Goal: Task Accomplishment & Management: Manage account settings

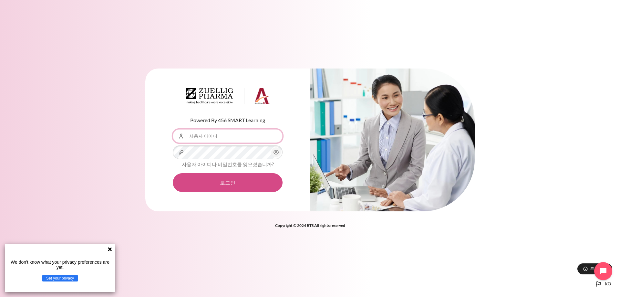
type input "[EMAIL_ADDRESS][DOMAIN_NAME]"
click at [225, 184] on button "로그인" at bounding box center [228, 182] width 110 height 19
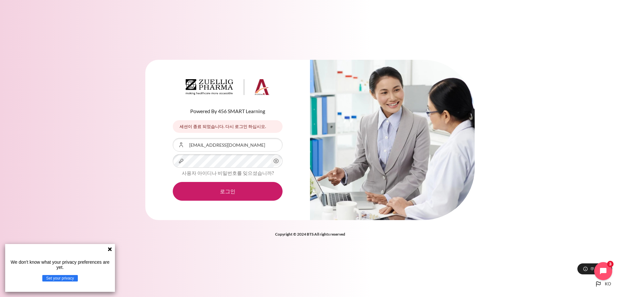
click at [279, 163] on icon "내용" at bounding box center [276, 161] width 8 height 8
click at [228, 192] on button "로그인" at bounding box center [228, 191] width 110 height 19
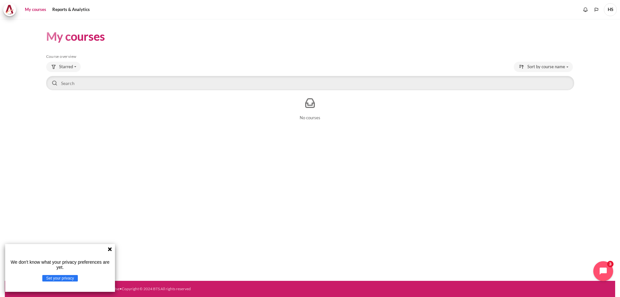
click at [601, 272] on icon "Open chat widget" at bounding box center [603, 270] width 7 height 7
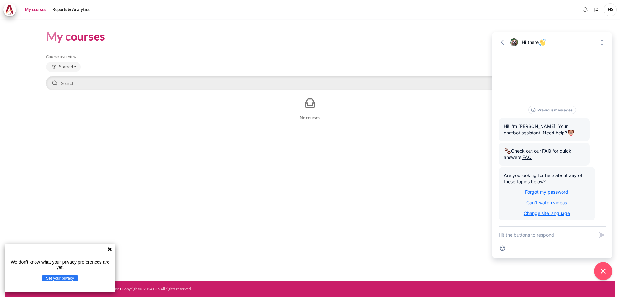
click at [545, 214] on span "Change site language" at bounding box center [547, 212] width 46 height 5
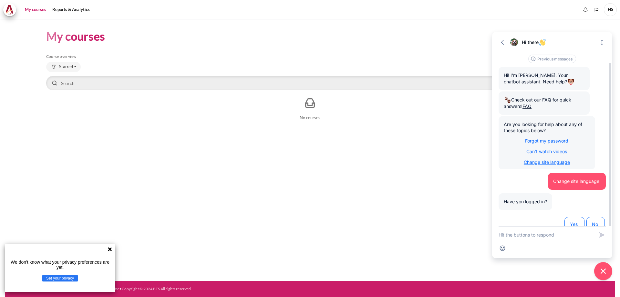
scroll to position [13, 0]
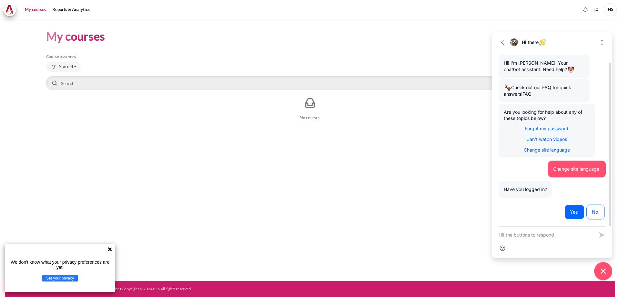
click at [578, 213] on span "Yes" at bounding box center [574, 212] width 9 height 6
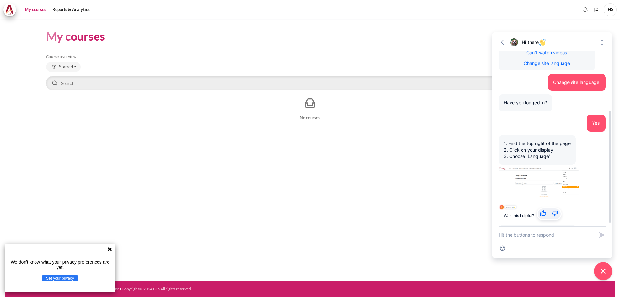
scroll to position [143, 0]
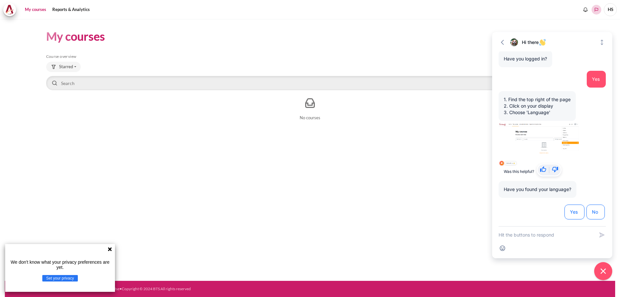
click at [595, 11] on icon "Languages" at bounding box center [597, 10] width 4 height 4
click at [587, 9] on icon "Show notification window with no new notifications" at bounding box center [586, 8] width 4 height 3
click at [581, 26] on icon "Notification preferences" at bounding box center [581, 26] width 1 height 1
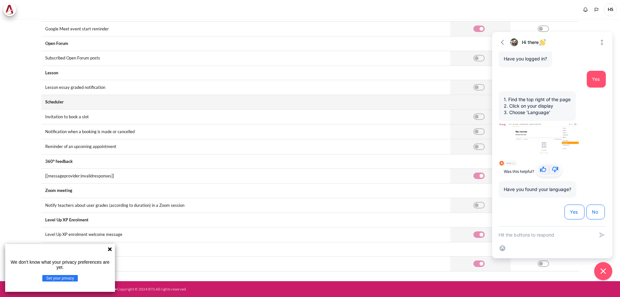
scroll to position [119, 0]
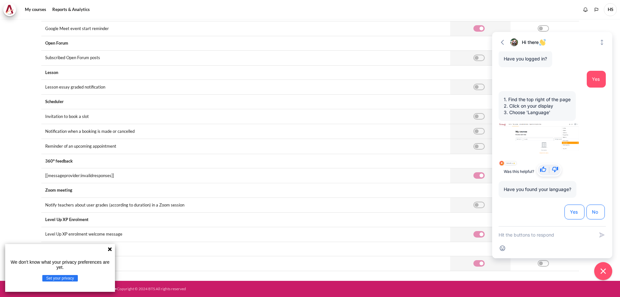
click at [109, 248] on icon at bounding box center [110, 249] width 4 height 4
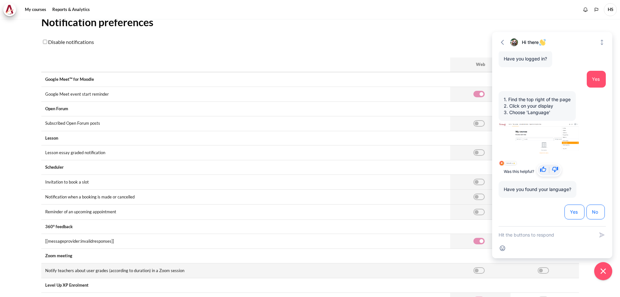
scroll to position [0, 0]
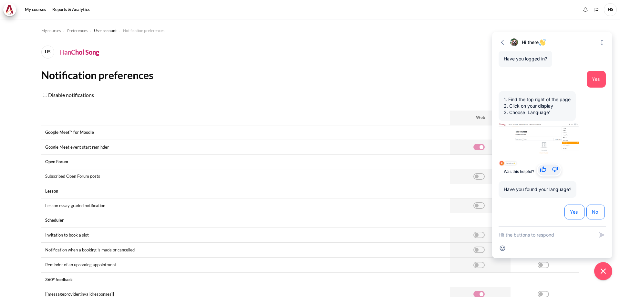
click at [50, 55] on span "HS" at bounding box center [47, 52] width 13 height 13
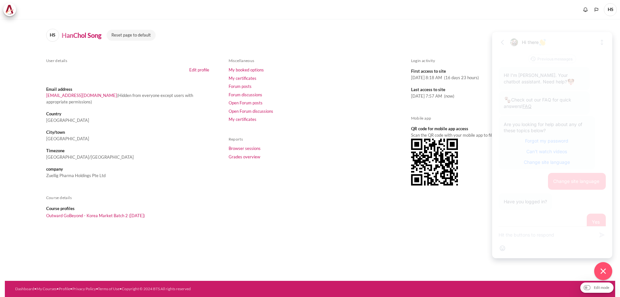
scroll to position [143, 0]
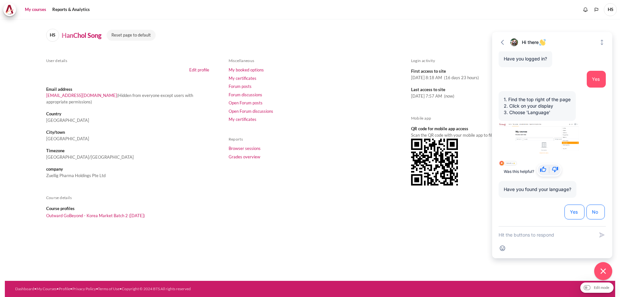
click at [43, 11] on link "My courses" at bounding box center [36, 9] width 26 height 13
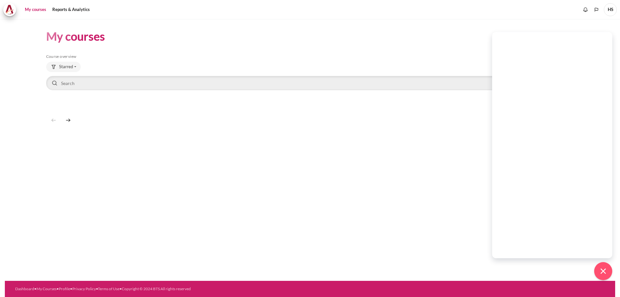
scroll to position [143, 0]
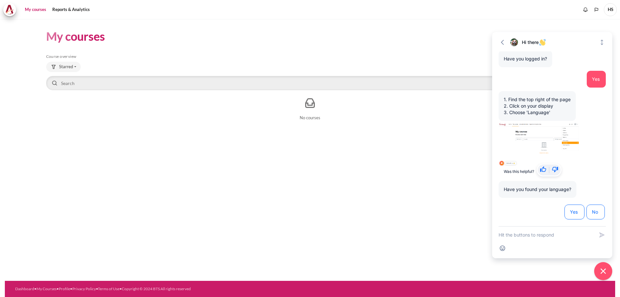
click at [609, 9] on span "HS" at bounding box center [610, 9] width 13 height 13
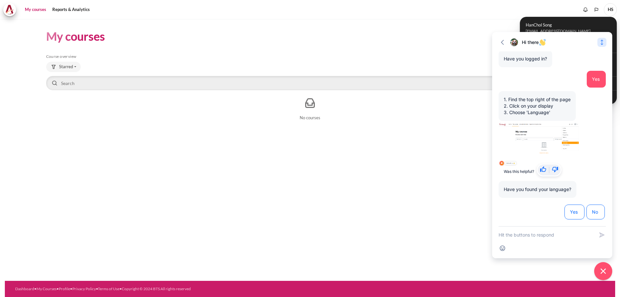
click at [601, 42] on icon "Expand" at bounding box center [602, 42] width 6 height 6
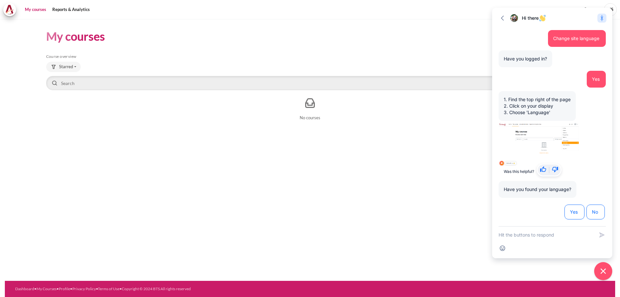
scroll to position [119, 0]
click at [603, 18] on icon "Collapse" at bounding box center [602, 18] width 6 height 6
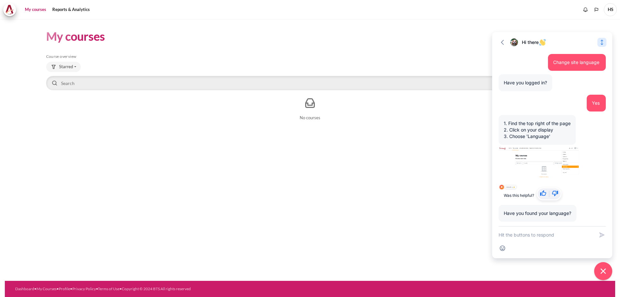
scroll to position [143, 0]
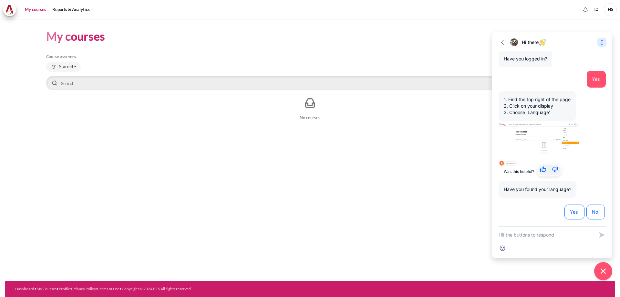
click at [612, 11] on span "HS" at bounding box center [610, 9] width 13 height 13
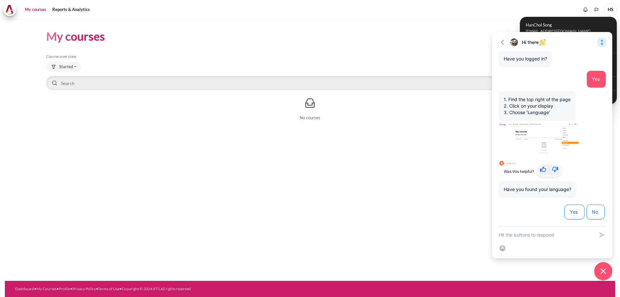
click at [599, 25] on span "HanChol Song" at bounding box center [569, 25] width 86 height 6
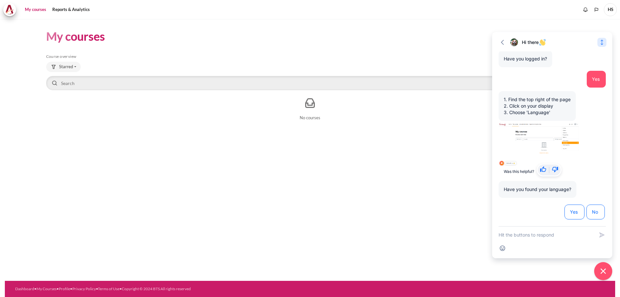
click at [599, 26] on section "My courses Skip Course overview Course overview Starred" at bounding box center [310, 76] width 610 height 114
click at [502, 41] on icon "button" at bounding box center [502, 42] width 6 height 6
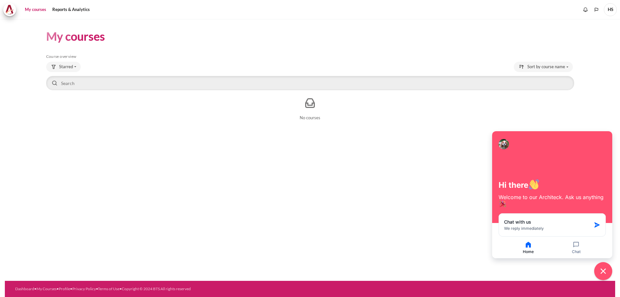
click at [614, 9] on span "HS" at bounding box center [610, 9] width 13 height 13
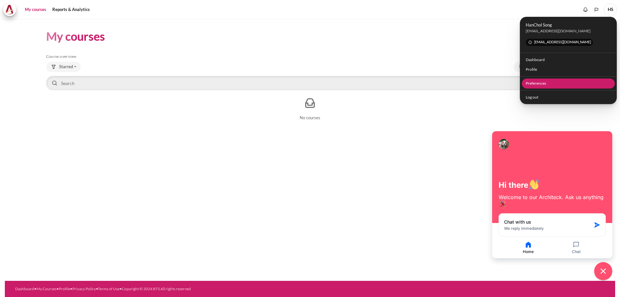
click at [573, 81] on link "Preferences" at bounding box center [568, 83] width 93 height 10
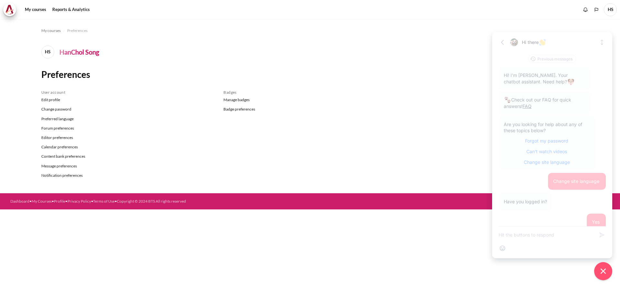
scroll to position [143, 0]
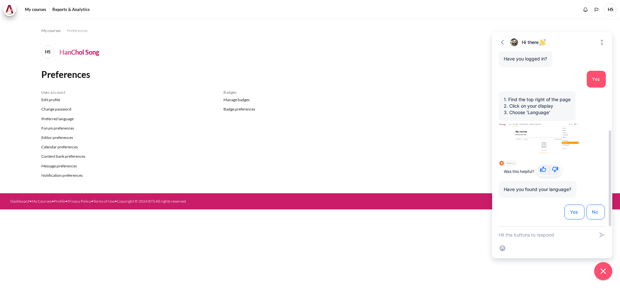
click at [554, 147] on img at bounding box center [539, 144] width 80 height 44
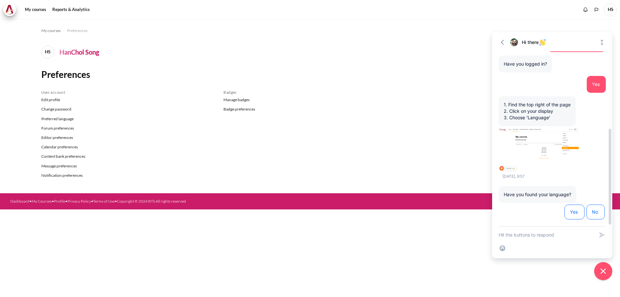
scroll to position [138, 0]
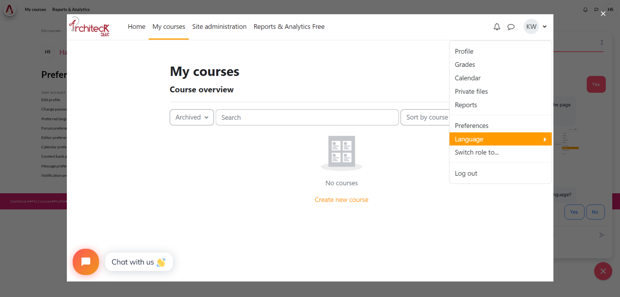
click at [18, 151] on div at bounding box center [310, 148] width 620 height 297
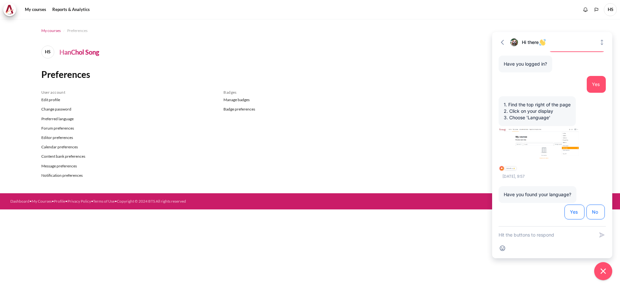
click at [52, 31] on span "My courses" at bounding box center [50, 31] width 19 height 6
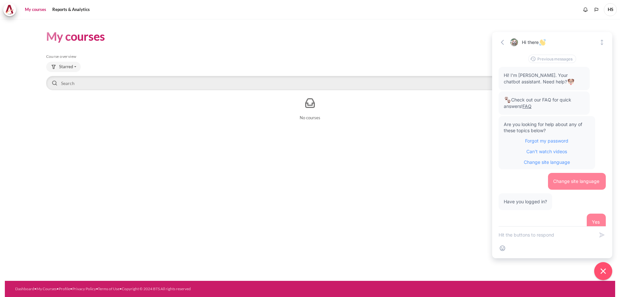
scroll to position [143, 0]
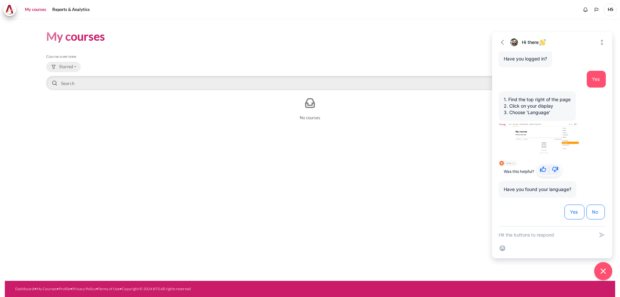
click at [65, 66] on span "Starred" at bounding box center [66, 67] width 14 height 6
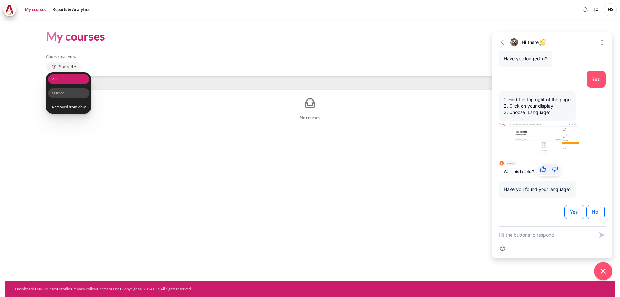
click at [61, 78] on link "All" at bounding box center [68, 79] width 41 height 10
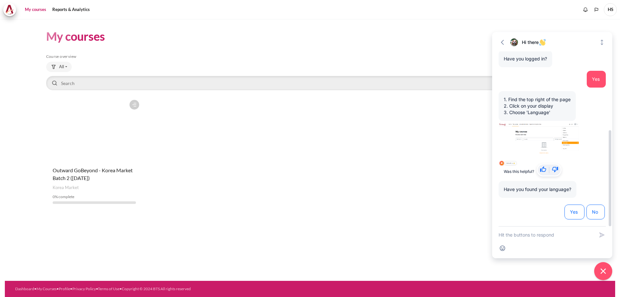
click at [526, 134] on img at bounding box center [539, 144] width 80 height 44
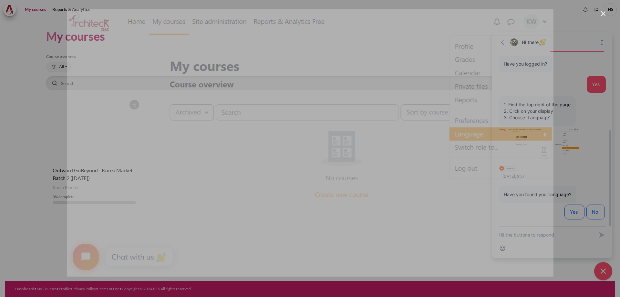
scroll to position [138, 0]
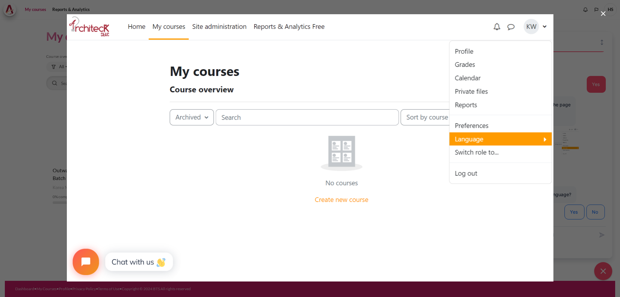
click at [425, 218] on img at bounding box center [310, 147] width 487 height 267
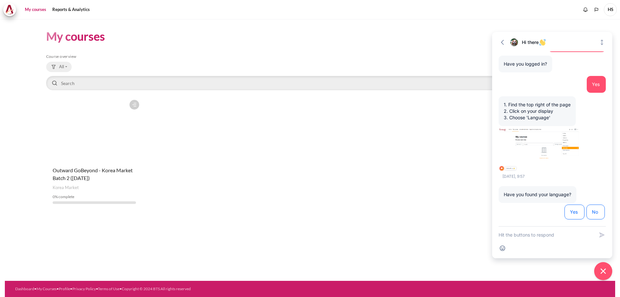
click at [64, 66] on span "All" at bounding box center [61, 67] width 5 height 6
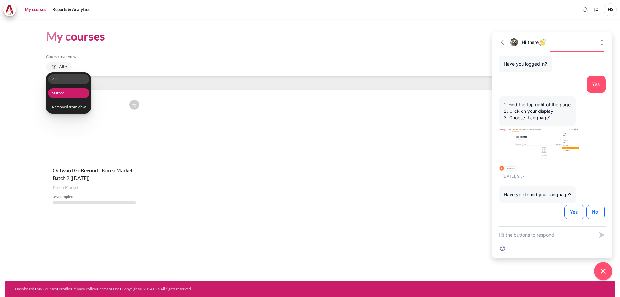
click at [63, 93] on link "Starred" at bounding box center [68, 93] width 41 height 10
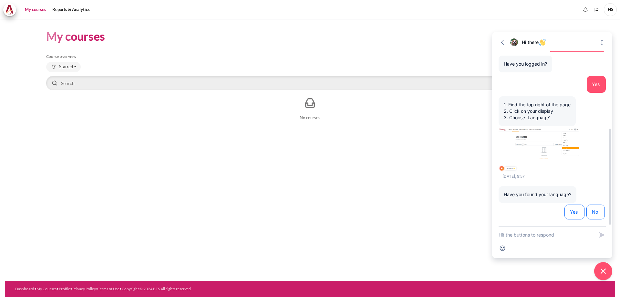
click at [543, 143] on img at bounding box center [539, 149] width 80 height 44
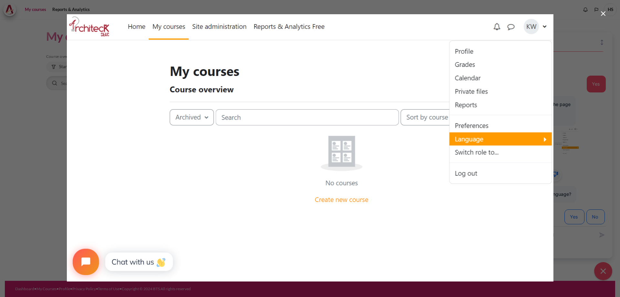
click at [46, 133] on div at bounding box center [310, 148] width 620 height 297
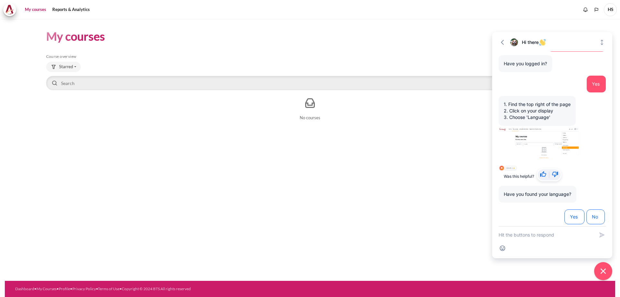
click at [35, 11] on link "My courses" at bounding box center [36, 9] width 26 height 13
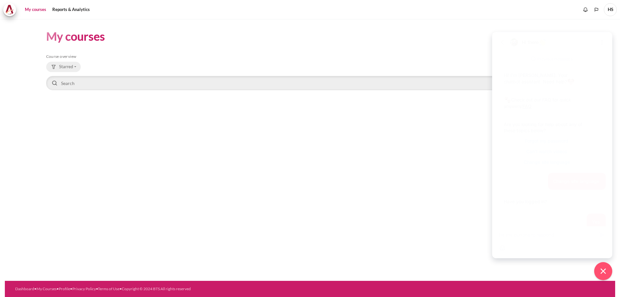
scroll to position [143, 0]
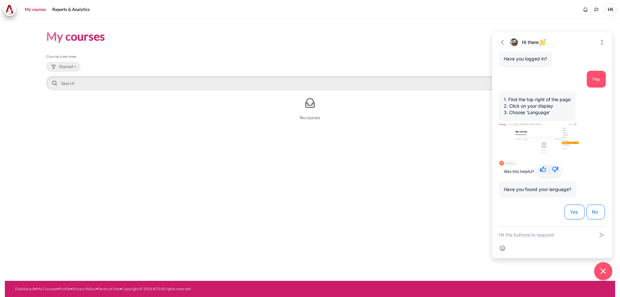
click at [74, 67] on button "Starred" at bounding box center [63, 67] width 35 height 10
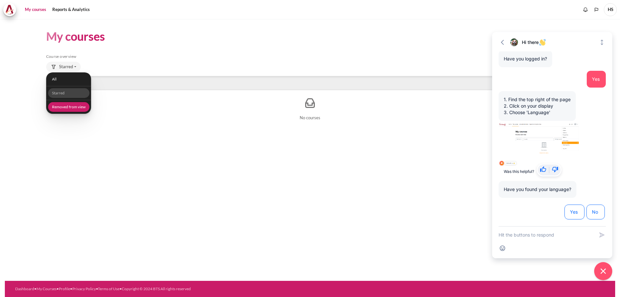
click at [69, 106] on link "Removed from view" at bounding box center [68, 107] width 41 height 10
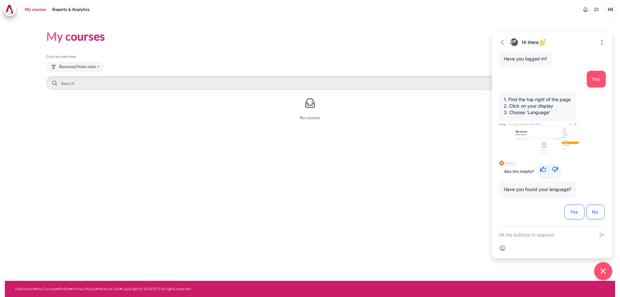
click at [40, 9] on link "My courses" at bounding box center [36, 9] width 26 height 13
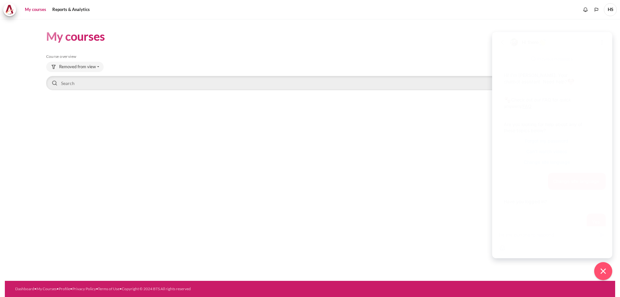
scroll to position [143, 0]
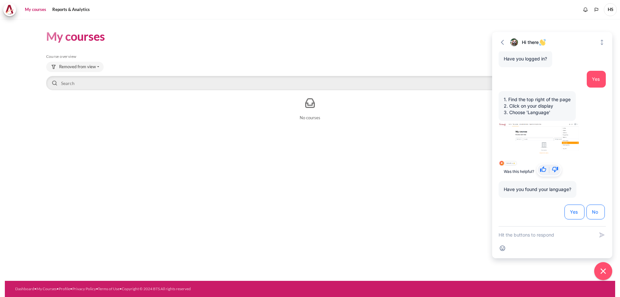
click at [309, 173] on div "My courses Skip Course overview Course overview Removed from view" at bounding box center [310, 150] width 610 height 262
click at [7, 10] on img at bounding box center [9, 10] width 9 height 10
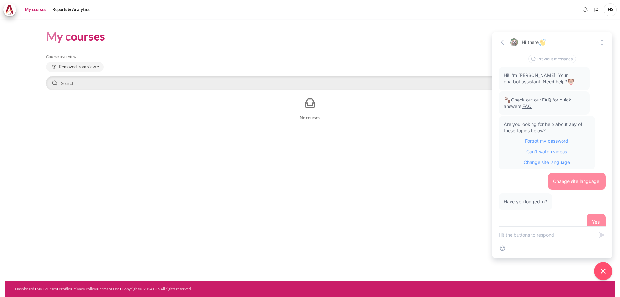
scroll to position [143, 0]
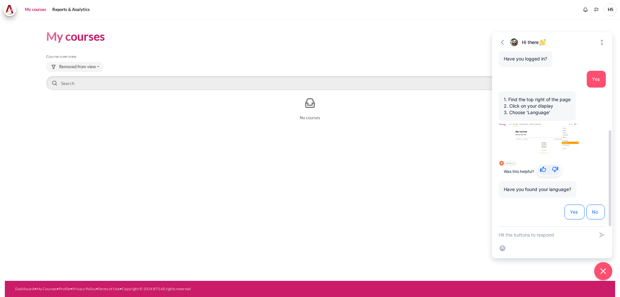
click at [548, 140] on img at bounding box center [539, 144] width 80 height 44
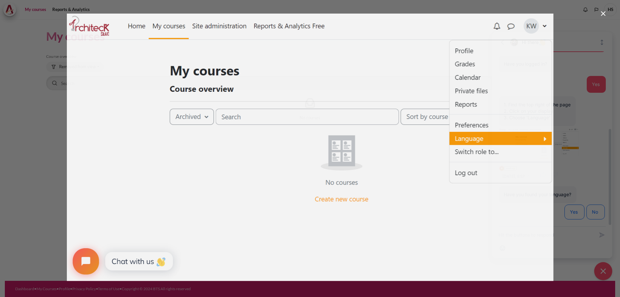
scroll to position [138, 0]
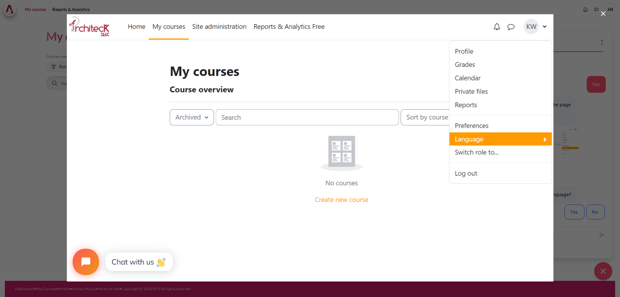
click at [39, 193] on div at bounding box center [310, 148] width 620 height 297
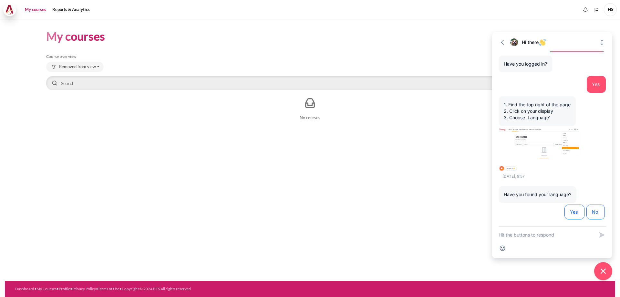
click at [10, 10] on img at bounding box center [9, 10] width 9 height 10
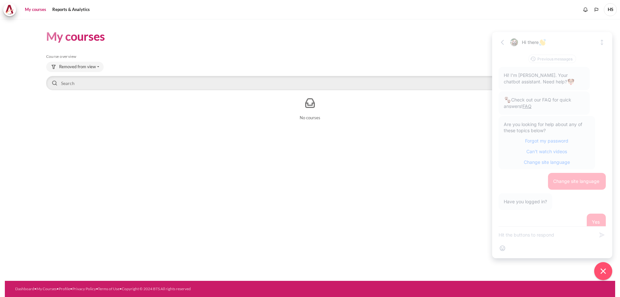
scroll to position [143, 0]
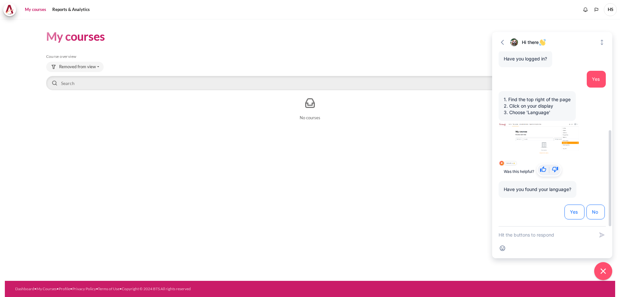
click at [534, 143] on img at bounding box center [539, 144] width 80 height 44
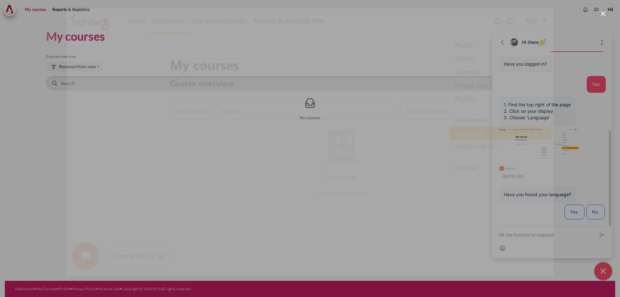
scroll to position [138, 0]
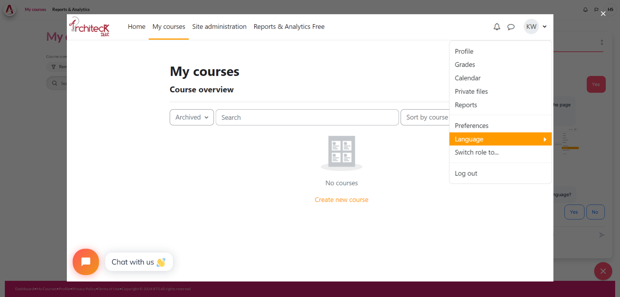
click at [131, 261] on img at bounding box center [310, 147] width 487 height 267
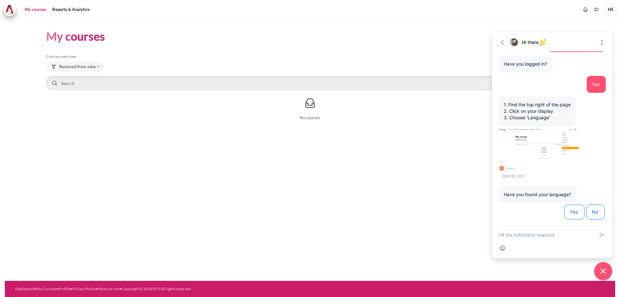
click at [614, 9] on span "HS" at bounding box center [610, 9] width 13 height 13
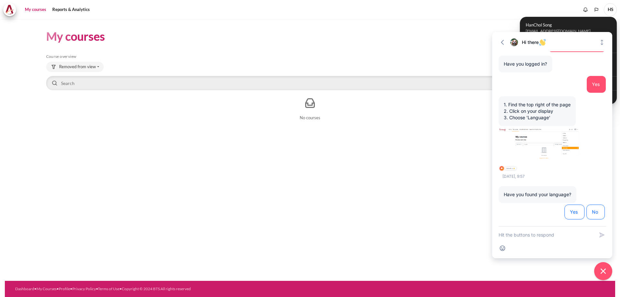
drag, startPoint x: 4, startPoint y: 0, endPoint x: 21, endPoint y: 40, distance: 43.1
click at [20, 42] on section "My courses Skip Course overview Course overview Removed from view" at bounding box center [310, 76] width 610 height 114
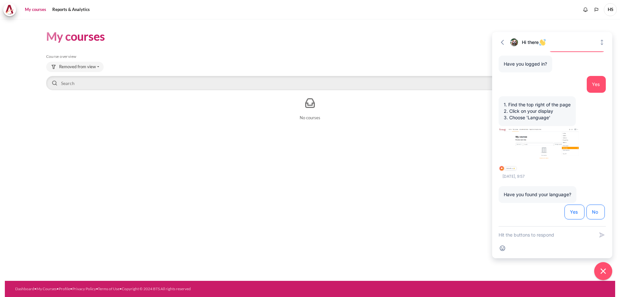
click at [313, 150] on div "My courses Skip Course overview Course overview Removed from view" at bounding box center [310, 150] width 610 height 262
click at [602, 41] on icon "Expand" at bounding box center [602, 42] width 6 height 6
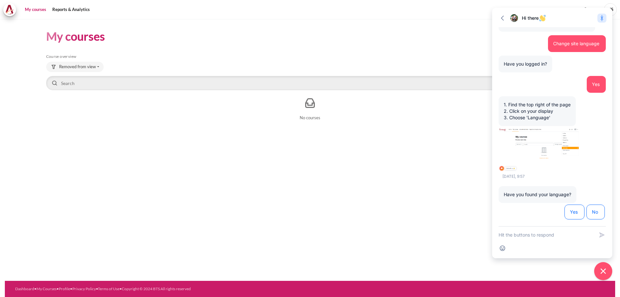
scroll to position [114, 0]
click at [514, 16] on div at bounding box center [514, 18] width 8 height 8
click at [602, 19] on icon "Collapse" at bounding box center [602, 18] width 6 height 6
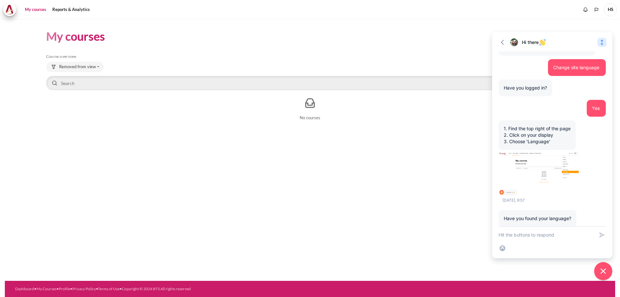
scroll to position [138, 0]
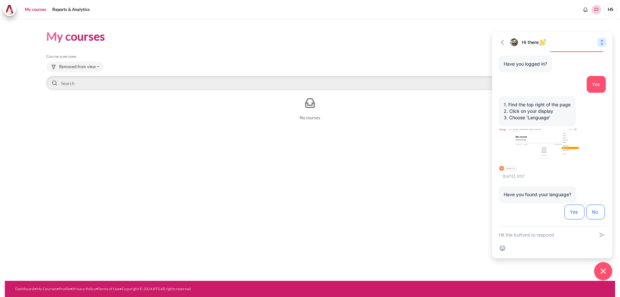
click at [598, 9] on icon "Languages" at bounding box center [597, 10] width 4 height 4
click at [583, 21] on link "Bahasa Indonesia ‎(id)‎" at bounding box center [578, 22] width 44 height 10
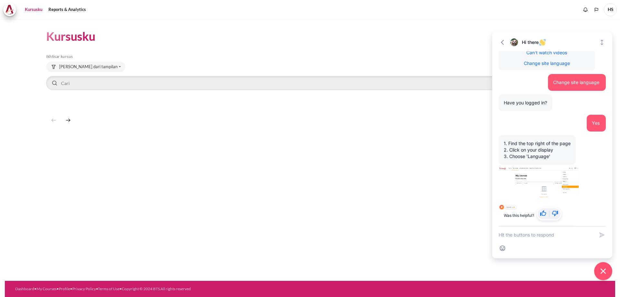
scroll to position [143, 0]
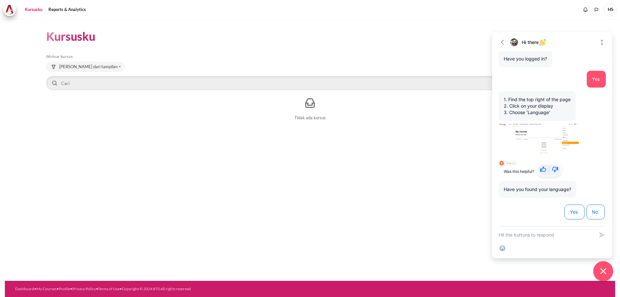
click at [605, 272] on icon "Close chat widget" at bounding box center [604, 271] width 10 height 10
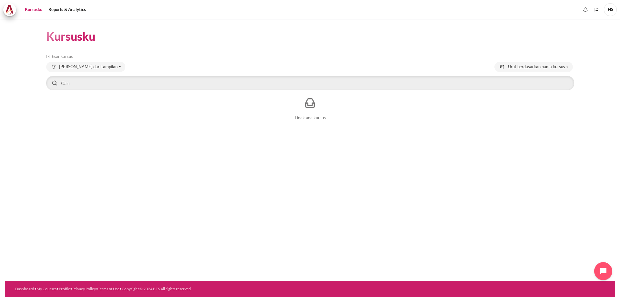
click at [31, 10] on link "Kursusku" at bounding box center [34, 9] width 22 height 13
click at [11, 14] on img at bounding box center [9, 10] width 9 height 10
click at [569, 65] on button "Urut berdasarkan nama kursus" at bounding box center [534, 67] width 78 height 10
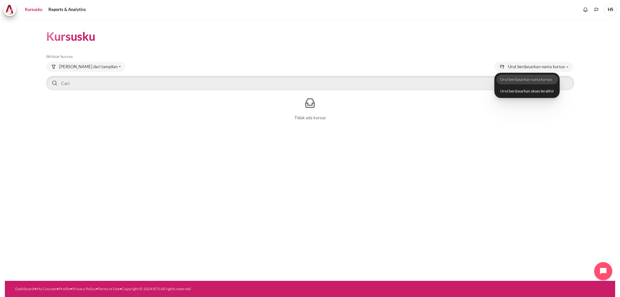
drag, startPoint x: 281, startPoint y: 214, endPoint x: 163, endPoint y: 230, distance: 119.2
click at [279, 214] on div "Kursusku Abaikan Ikhtisar kursus Ikhtisar kursus Dihapus dari tampilan" at bounding box center [310, 150] width 610 height 262
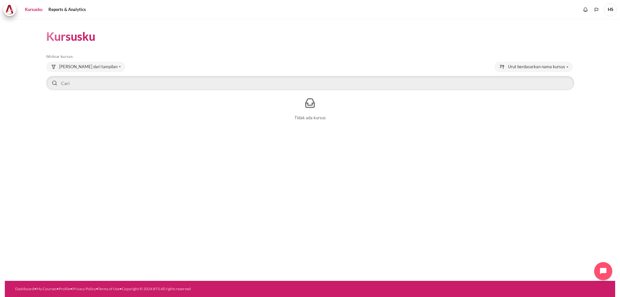
click at [75, 40] on h1 "Kursusku" at bounding box center [70, 36] width 49 height 15
click at [56, 39] on h1 "Kursusku" at bounding box center [70, 36] width 49 height 15
click at [101, 68] on button "Dihapus dari tampilan" at bounding box center [85, 67] width 79 height 10
click at [258, 150] on div "내 과정 코스 개요 무시 과정 개요 보기에서 제거됨" at bounding box center [310, 150] width 610 height 262
click at [59, 7] on font "보고서 및 분석" at bounding box center [58, 9] width 27 height 5
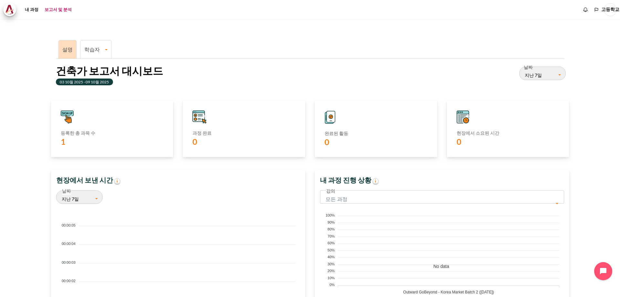
click at [93, 49] on font "학습자" at bounding box center [92, 49] width 16 height 6
click at [95, 71] on font "학습자 과정 진행 상황" at bounding box center [94, 71] width 17 height 16
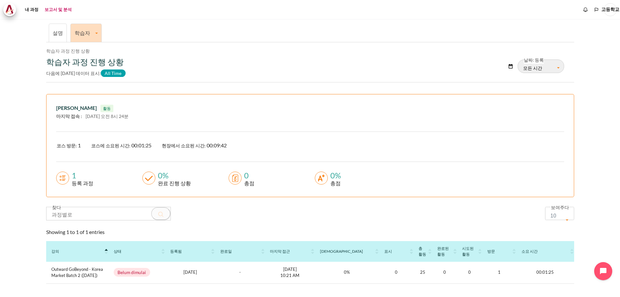
scroll to position [49, 0]
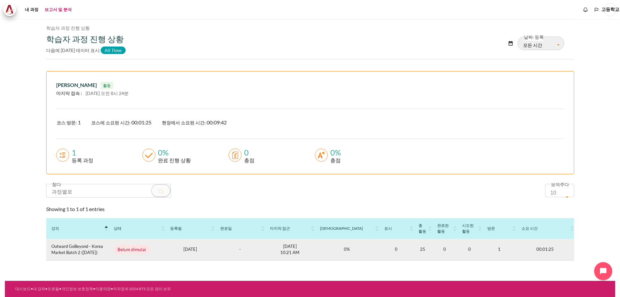
click at [85, 250] on span "Outward GoBeyond - Korea Market Batch 2 ([DATE])" at bounding box center [77, 249] width 52 height 13
click at [85, 250] on span "Outward GoBeyond - Korea Market Batch 2 (Sep 2025)" at bounding box center [77, 249] width 52 height 13
click at [138, 250] on span "Belum dimulai" at bounding box center [132, 249] width 37 height 9
click at [507, 244] on td "1" at bounding box center [499, 250] width 34 height 22
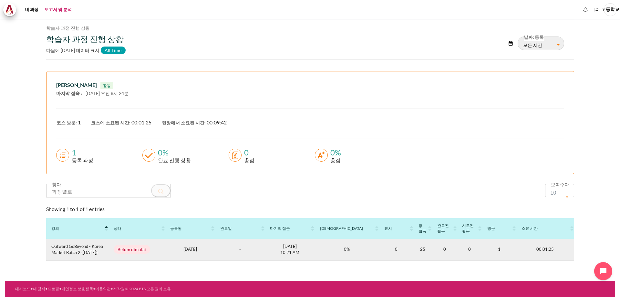
click at [65, 251] on span "Outward GoBeyond - Korea Market Batch 2 (Sep 2025)" at bounding box center [77, 249] width 52 height 13
click at [131, 250] on span "Belum dimulai" at bounding box center [132, 249] width 37 height 9
click at [189, 247] on p "1758128400 18 Sep 2025" at bounding box center [189, 249] width 39 height 6
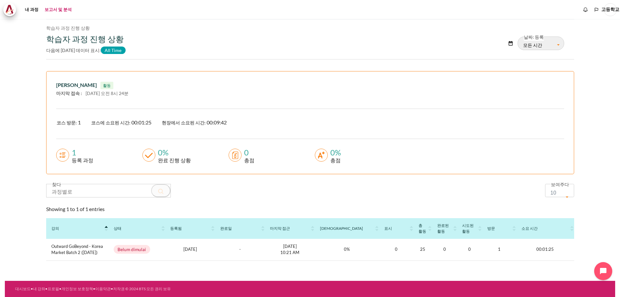
click at [114, 51] on span "All Time" at bounding box center [113, 50] width 25 height 7
click at [88, 226] on div "강의" at bounding box center [77, 228] width 52 height 6
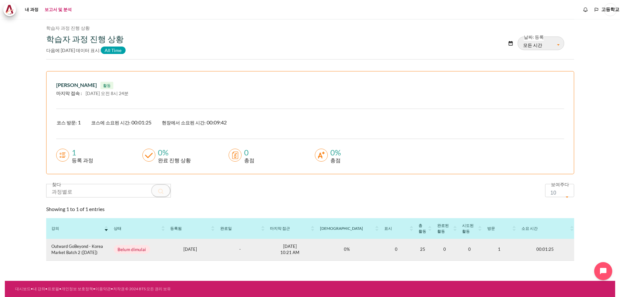
click at [64, 253] on span "Outward GoBeyond - Korea Market Batch 2 (Sep 2025)" at bounding box center [77, 249] width 52 height 13
click at [138, 248] on span "Belum dimulai" at bounding box center [132, 249] width 37 height 9
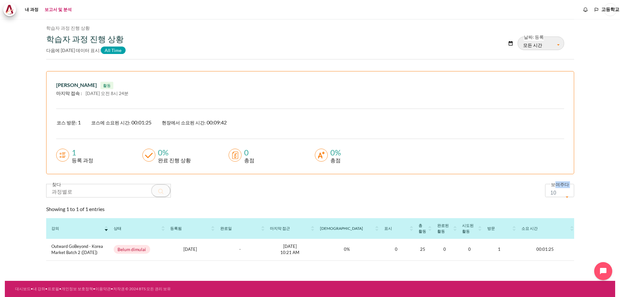
click at [553, 188] on div "보여주다 10 25 50 100 10" at bounding box center [559, 191] width 39 height 14
click at [551, 193] on span "10" at bounding box center [558, 192] width 14 height 9
select select "25"
click at [480, 209] on div "Showing 1 to 1 of 1 entries" at bounding box center [310, 209] width 528 height 8
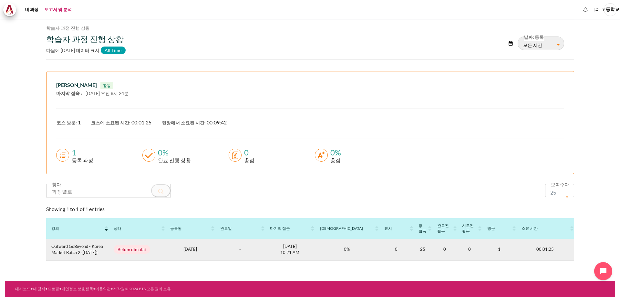
click at [530, 243] on td "00:01:25" at bounding box center [545, 250] width 58 height 22
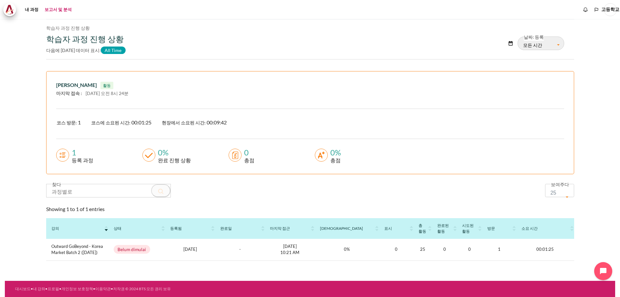
click at [59, 156] on circle "콘텐츠" at bounding box center [62, 155] width 13 height 13
click at [79, 162] on font "등록 과정" at bounding box center [83, 160] width 22 height 6
drag, startPoint x: 168, startPoint y: 156, endPoint x: 162, endPoint y: 167, distance: 12.6
click at [168, 157] on div "완료 진행 상황" at bounding box center [173, 160] width 36 height 8
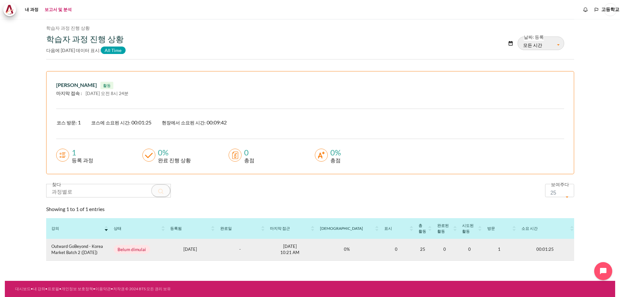
drag, startPoint x: 110, startPoint y: 231, endPoint x: 105, endPoint y: 244, distance: 14.5
click at [109, 232] on th "강의" at bounding box center [77, 228] width 62 height 21
click at [200, 249] on p "1758128400 18 Sep 2025" at bounding box center [189, 249] width 39 height 6
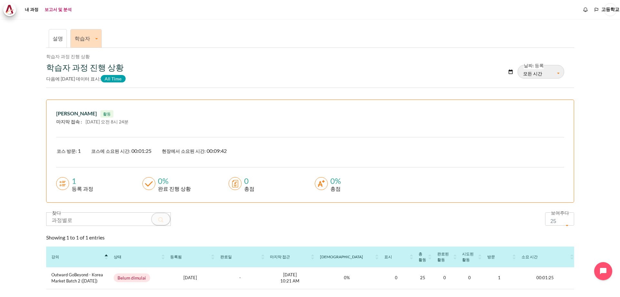
scroll to position [0, 0]
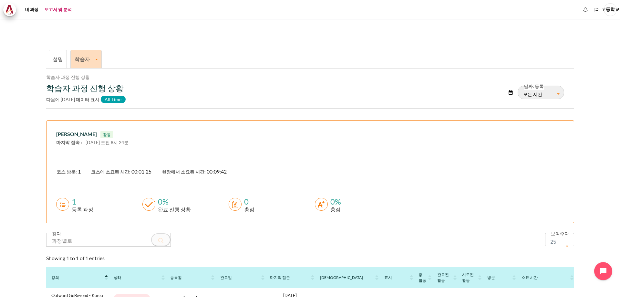
click at [612, 9] on font "고등학교" at bounding box center [610, 9] width 18 height 5
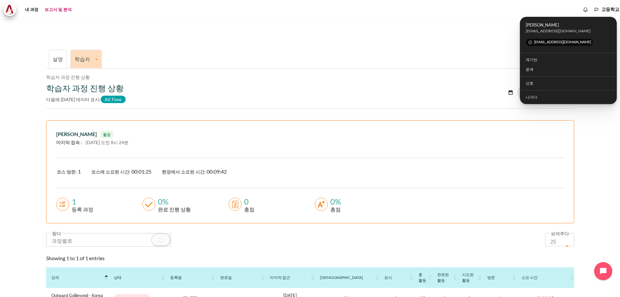
click at [393, 50] on ul "설명 학습자 학습자 과정 진행 상황" at bounding box center [310, 58] width 528 height 20
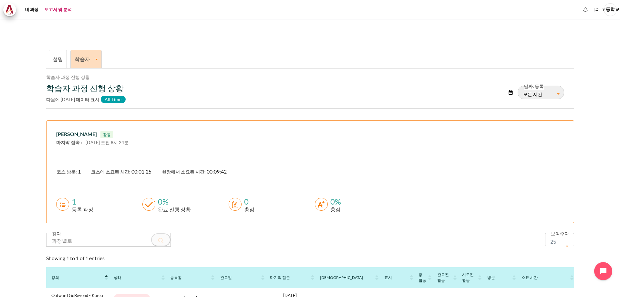
drag, startPoint x: 378, startPoint y: 54, endPoint x: 315, endPoint y: 73, distance: 65.5
click at [377, 54] on ul "설명 학습자 학습자 과정 진행 상황" at bounding box center [310, 58] width 528 height 20
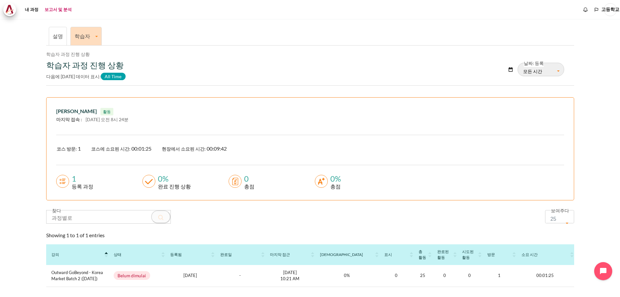
scroll to position [49, 0]
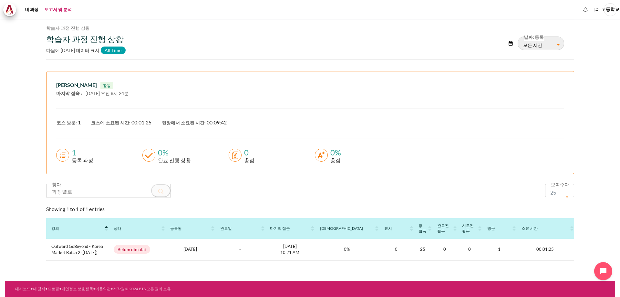
click at [65, 156] on icon "콘텐츠" at bounding box center [62, 155] width 13 height 13
click at [171, 160] on font "완료 진행 상황" at bounding box center [174, 160] width 33 height 6
drag, startPoint x: 237, startPoint y: 153, endPoint x: 255, endPoint y: 149, distance: 18.4
click at [241, 153] on div "0 총점" at bounding box center [267, 157] width 86 height 16
click at [326, 152] on circle "콘텐츠" at bounding box center [321, 155] width 13 height 13
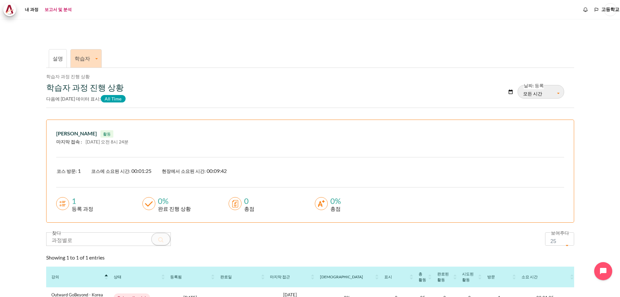
scroll to position [0, 0]
click at [35, 10] on font "내 과정" at bounding box center [32, 9] width 14 height 5
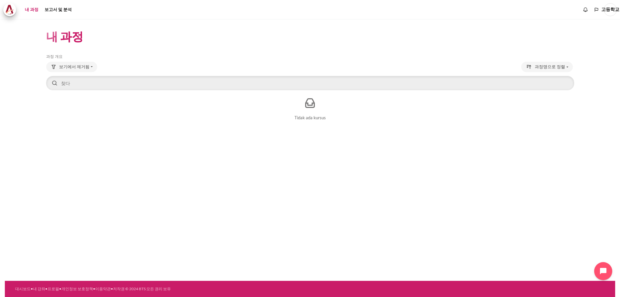
click at [310, 103] on rect "콘텐츠" at bounding box center [310, 103] width 13 height 13
click at [307, 117] on p "Tidak ada kursus" at bounding box center [310, 118] width 528 height 6
click at [62, 72] on div "보기에서 제거됨 모두 별이 빛나는 보기에서 제거됨" at bounding box center [310, 68] width 528 height 12
click at [32, 8] on font "내 과정" at bounding box center [32, 9] width 14 height 5
click at [11, 12] on img at bounding box center [9, 10] width 9 height 10
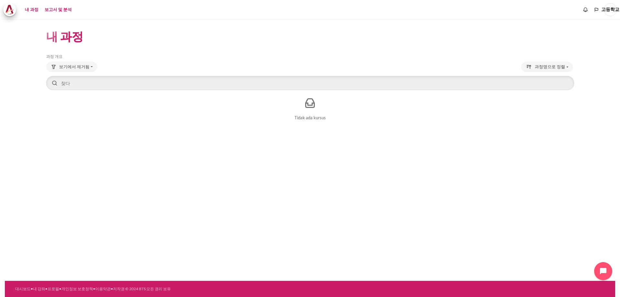
click at [60, 8] on font "보고서 및 분석" at bounding box center [58, 9] width 27 height 5
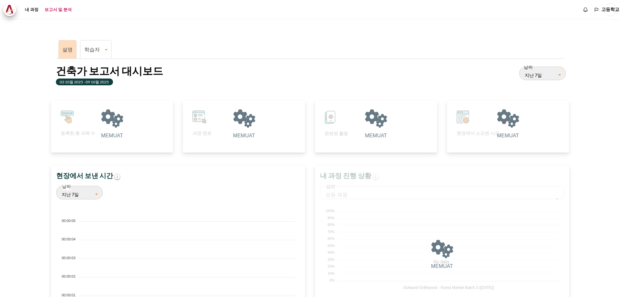
scroll to position [129, 248]
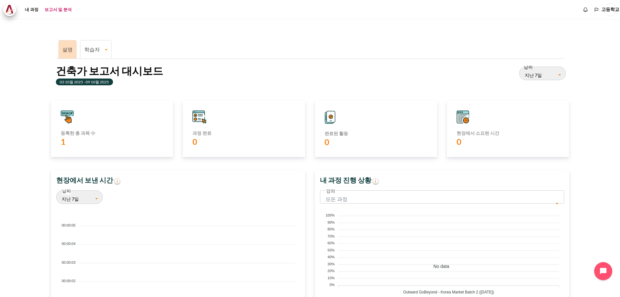
click at [96, 47] on font "학습자" at bounding box center [92, 49] width 16 height 6
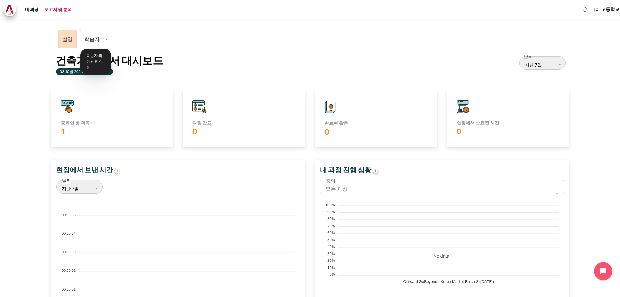
scroll to position [0, 0]
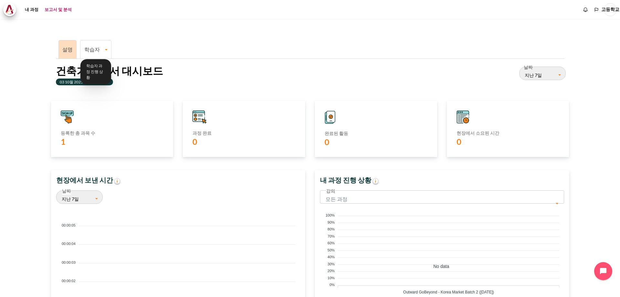
click at [106, 48] on link "학습자" at bounding box center [95, 49] width 31 height 6
click at [107, 49] on link "학습자" at bounding box center [95, 49] width 31 height 6
click at [99, 66] on font "학습자 과정 진행 상황" at bounding box center [94, 71] width 17 height 16
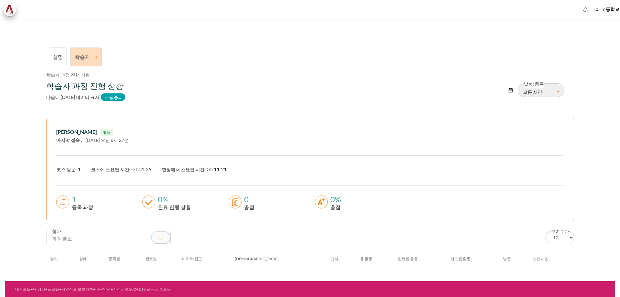
scroll to position [3, 0]
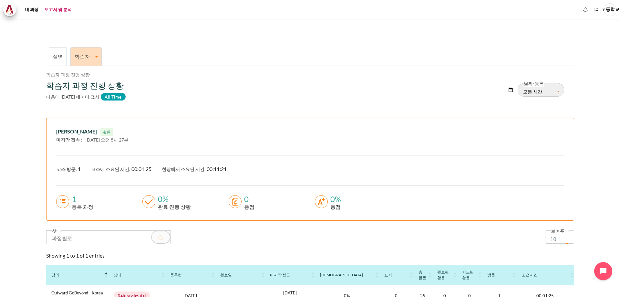
click at [109, 97] on span "All Time" at bounding box center [113, 96] width 25 height 7
click at [320, 203] on icon "콘텐츠" at bounding box center [321, 201] width 13 height 13
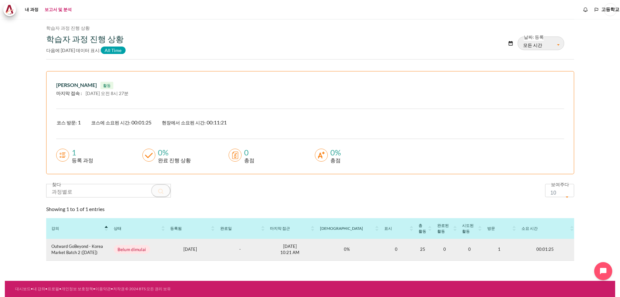
click at [302, 251] on p "1758590497 [DATE] 10:21 AM" at bounding box center [289, 249] width 39 height 13
click at [78, 249] on span "Outward GoBeyond - Korea Market Batch 2 ([DATE])" at bounding box center [77, 249] width 52 height 13
click at [72, 249] on span "Outward GoBeyond - Korea Market Batch 2 ([DATE])" at bounding box center [77, 249] width 52 height 13
click at [71, 249] on span "Outward GoBeyond - Korea Market Batch 2 ([DATE])" at bounding box center [77, 249] width 52 height 13
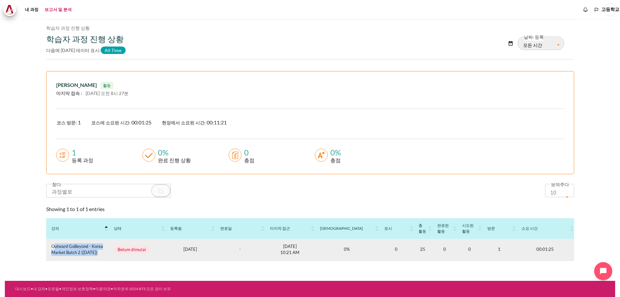
click at [91, 249] on span "Outward GoBeyond - Korea Market Batch 2 ([DATE])" at bounding box center [77, 249] width 52 height 13
click at [91, 248] on span "Outward GoBeyond - Korea Market Batch 2 ([DATE])" at bounding box center [77, 249] width 52 height 13
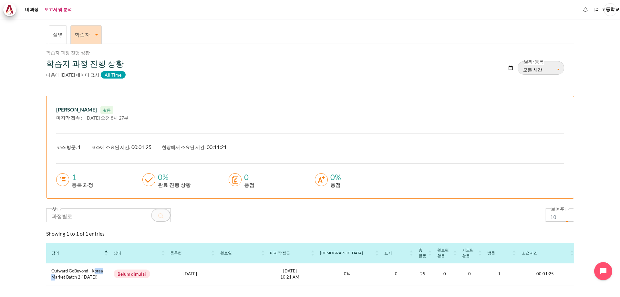
scroll to position [0, 0]
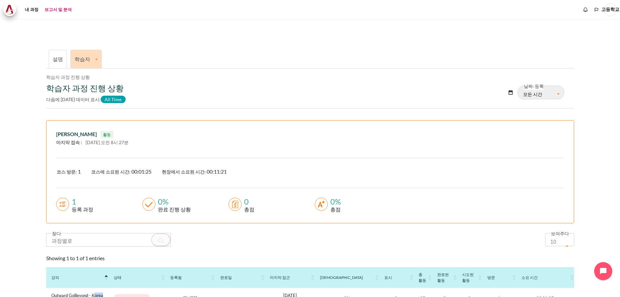
click at [58, 57] on font "설명" at bounding box center [58, 59] width 10 height 6
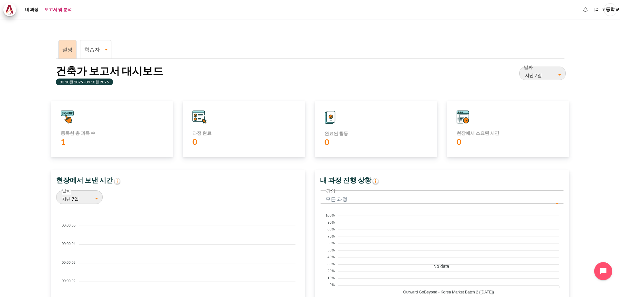
click at [556, 74] on button "지난 7일" at bounding box center [542, 74] width 47 height 14
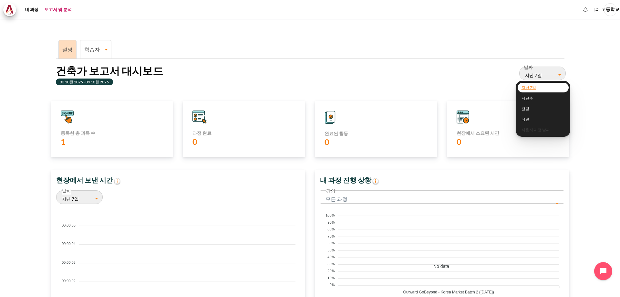
click at [439, 88] on div "건축가 보고서 대시보드 03 10월 2025 - 09 10월 2025 날짜 지난 7일 January February March April Ma…" at bounding box center [310, 76] width 509 height 24
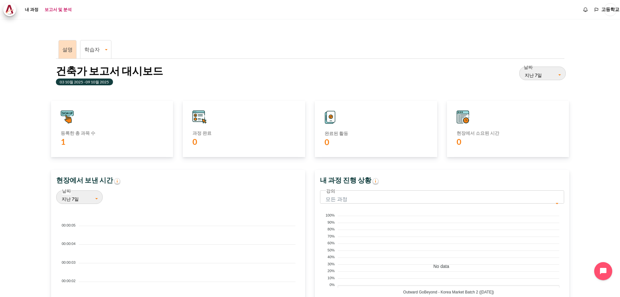
drag, startPoint x: 464, startPoint y: 119, endPoint x: 456, endPoint y: 120, distance: 7.9
click at [463, 119] on icon "콘텐츠" at bounding box center [463, 116] width 13 height 13
click at [332, 125] on div "완료된 활동 0" at bounding box center [376, 129] width 122 height 56
click at [201, 117] on icon "콘텐츠" at bounding box center [199, 117] width 12 height 9
click at [68, 117] on icon "콘텐츠" at bounding box center [68, 119] width 7 height 8
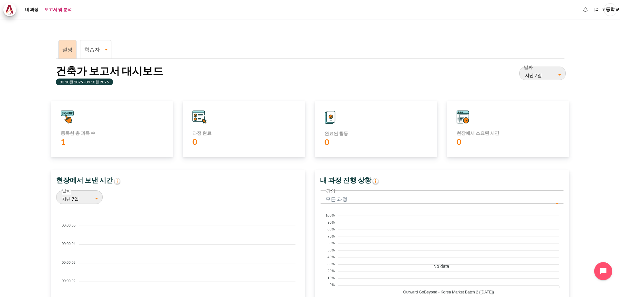
click at [64, 142] on label "1" at bounding box center [64, 141] width 7 height 11
click at [74, 134] on font "등록한 총 과목 수" at bounding box center [78, 132] width 35 height 5
click at [67, 115] on icon "콘텐츠" at bounding box center [67, 116] width 13 height 13
click at [67, 112] on icon "콘텐츠" at bounding box center [67, 113] width 12 height 5
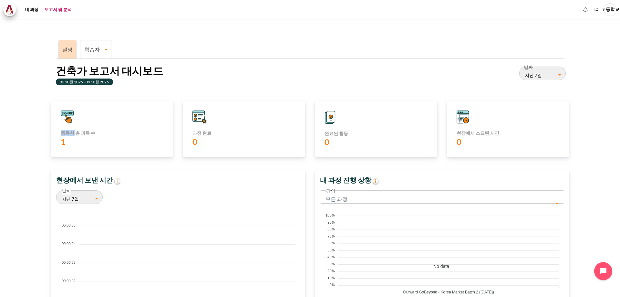
click at [67, 112] on icon "콘텐츠" at bounding box center [67, 113] width 12 height 5
click at [67, 112] on icon "콘텐츠" at bounding box center [67, 116] width 13 height 13
click at [67, 112] on icon "콘텐츠" at bounding box center [68, 113] width 2 height 3
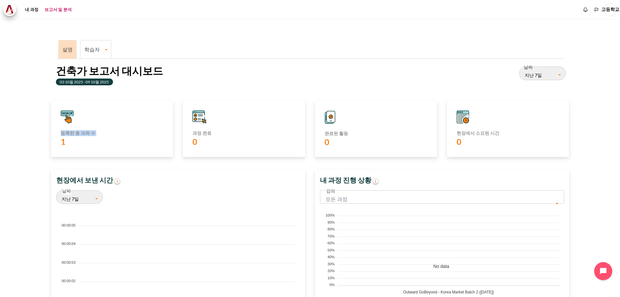
drag, startPoint x: 67, startPoint y: 112, endPoint x: 71, endPoint y: 105, distance: 9.1
click at [68, 112] on icon "콘텐츠" at bounding box center [67, 113] width 12 height 5
click at [103, 52] on link "학습자" at bounding box center [95, 49] width 31 height 6
click at [97, 68] on font "학습자 과정 진행 상황" at bounding box center [95, 71] width 19 height 17
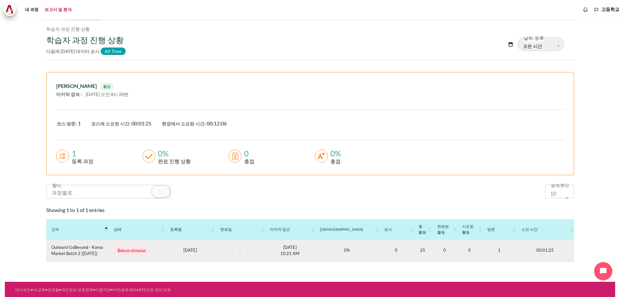
scroll to position [49, 0]
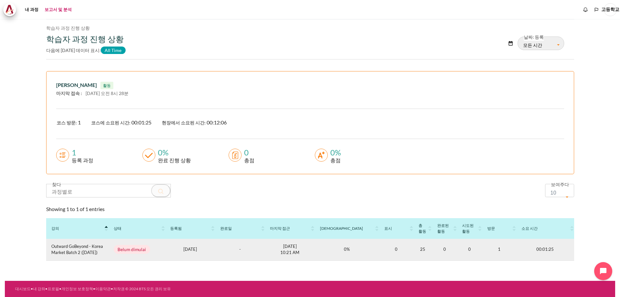
click at [303, 248] on p "1758590497 23 Sep 2025 10:21 AM" at bounding box center [289, 249] width 39 height 13
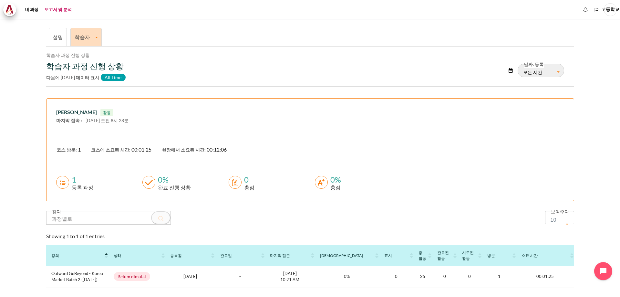
scroll to position [0, 0]
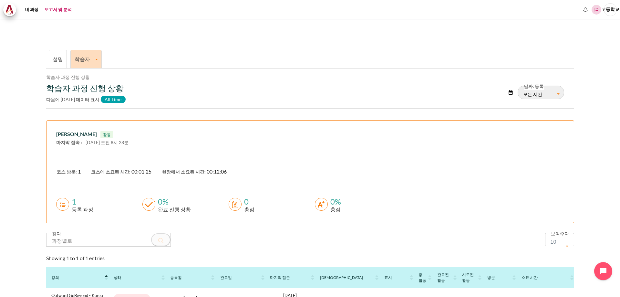
click at [597, 10] on icon "언어" at bounding box center [597, 10] width 4 height 4
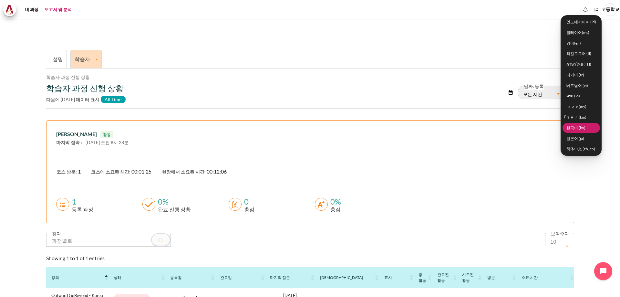
click at [575, 128] on font "한국어 ‎(ko)‎" at bounding box center [576, 127] width 19 height 5
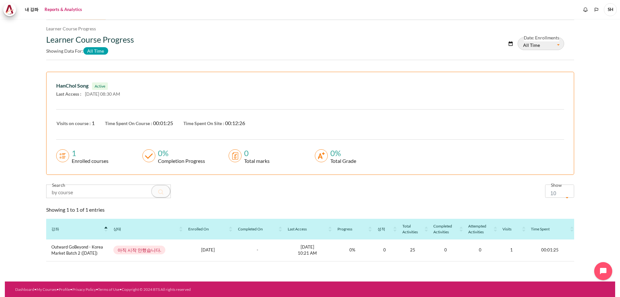
scroll to position [49, 0]
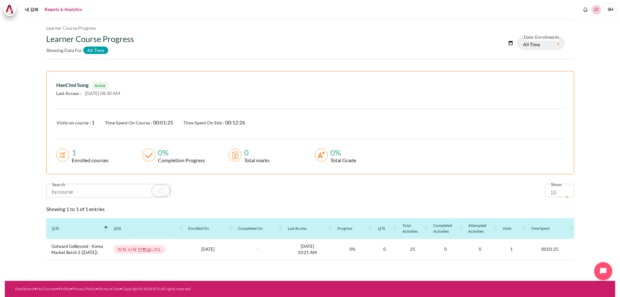
click at [598, 10] on icon "Languages" at bounding box center [596, 9] width 5 height 5
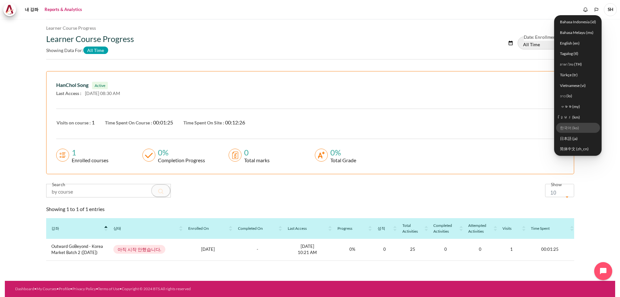
click at [572, 127] on link "한국어 ‎(ko)‎" at bounding box center [578, 128] width 44 height 10
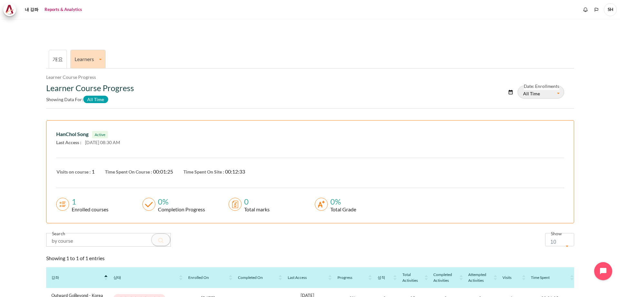
drag, startPoint x: 340, startPoint y: 203, endPoint x: 320, endPoint y: 207, distance: 20.4
click at [340, 203] on div "0%" at bounding box center [342, 202] width 28 height 8
click at [87, 210] on div "Enrolled courses" at bounding box center [88, 209] width 39 height 8
click at [65, 203] on rect "내용" at bounding box center [63, 203] width 3 height 1
click at [77, 204] on div "1" at bounding box center [88, 202] width 39 height 8
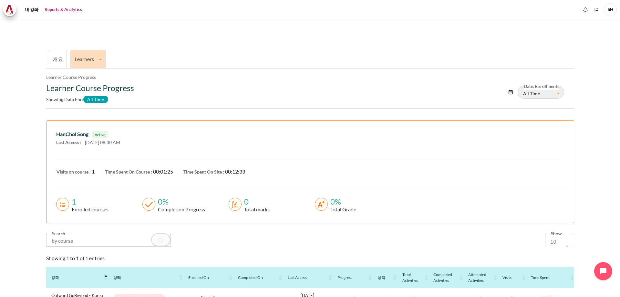
click at [188, 211] on div "Completion Progress" at bounding box center [180, 209] width 50 height 8
drag, startPoint x: 334, startPoint y: 208, endPoint x: 342, endPoint y: 206, distance: 8.2
click at [334, 208] on div "Total Grade" at bounding box center [342, 209] width 28 height 8
click at [531, 93] on button "All Time" at bounding box center [541, 92] width 47 height 13
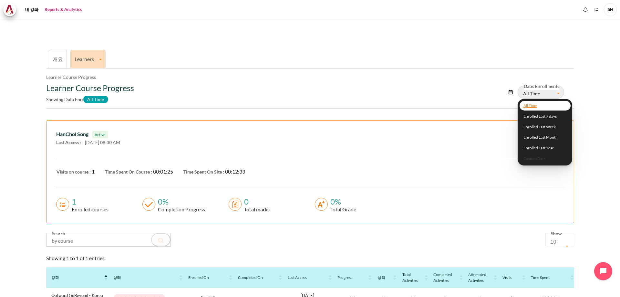
click at [252, 123] on div "HanChol Song Active Last Access : 10 Oct 2025 08:30 AM Visits on course : 1 Tim…" at bounding box center [310, 171] width 527 height 102
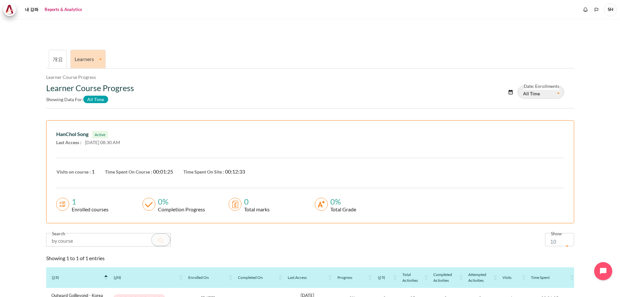
scroll to position [49, 0]
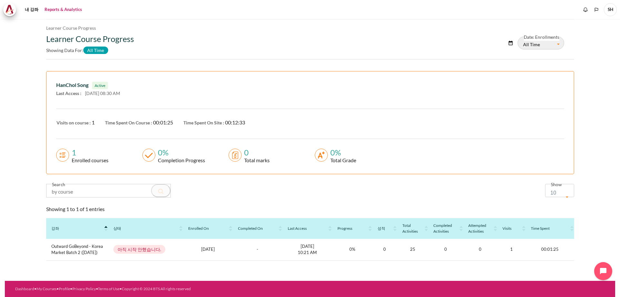
click at [106, 230] on th "강좌" at bounding box center [77, 228] width 62 height 21
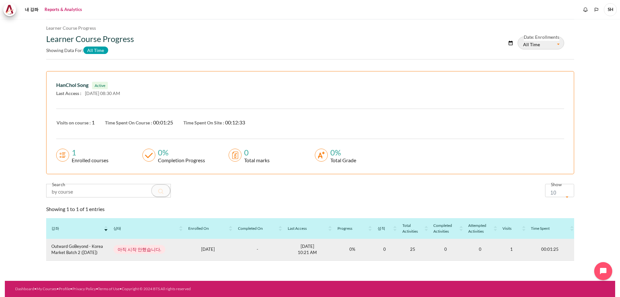
click at [128, 252] on span "아직 시작 안했습니다." at bounding box center [139, 249] width 52 height 9
click at [203, 250] on p "1758128400 18 Sep 2025" at bounding box center [207, 249] width 39 height 6
drag, startPoint x: 310, startPoint y: 248, endPoint x: 320, endPoint y: 245, distance: 10.5
click at [313, 247] on p "1758590497 23 Sep 2025 10:21 AM" at bounding box center [307, 249] width 39 height 13
click at [79, 252] on span "Outward GoBeyond - Korea Market Batch 2 ([DATE])" at bounding box center [77, 249] width 52 height 13
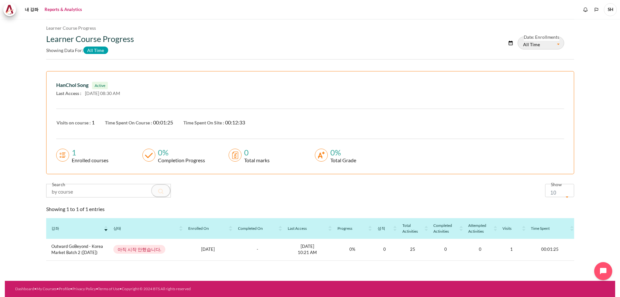
scroll to position [0, 0]
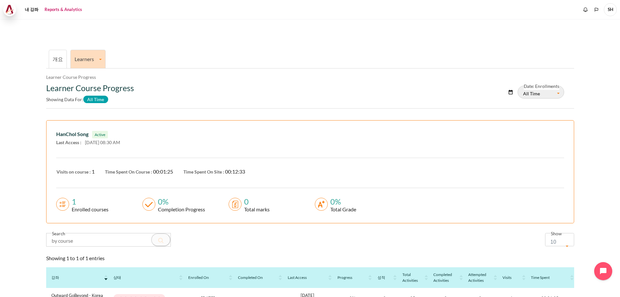
click at [7, 9] on img at bounding box center [9, 10] width 9 height 10
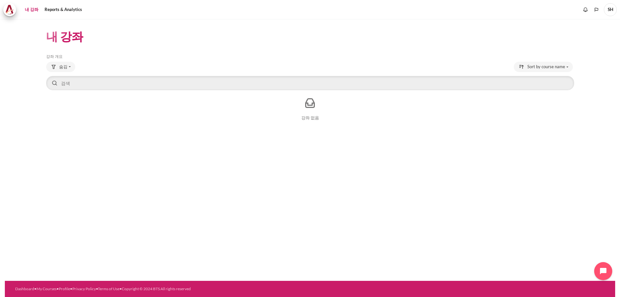
click at [38, 10] on link "내 강좌" at bounding box center [32, 9] width 18 height 13
click at [70, 9] on link "Reports & Analytics" at bounding box center [63, 9] width 42 height 13
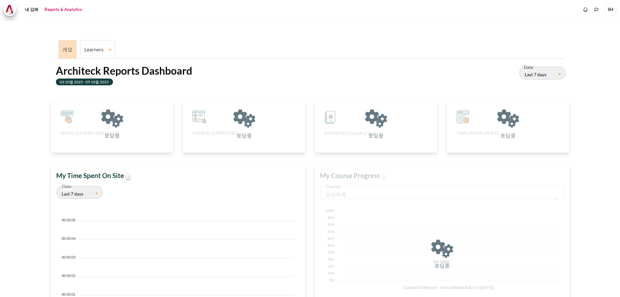
scroll to position [129, 248]
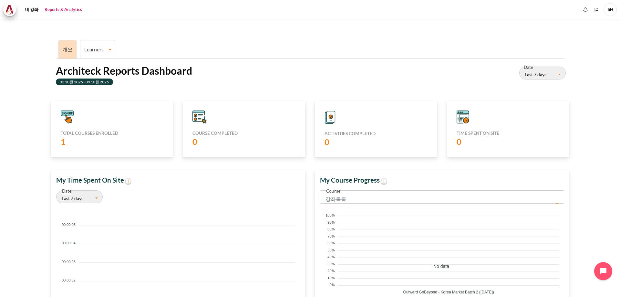
click at [110, 51] on link "Learners" at bounding box center [97, 49] width 35 height 6
click at [99, 79] on link "Learner Course Progress" at bounding box center [97, 72] width 31 height 22
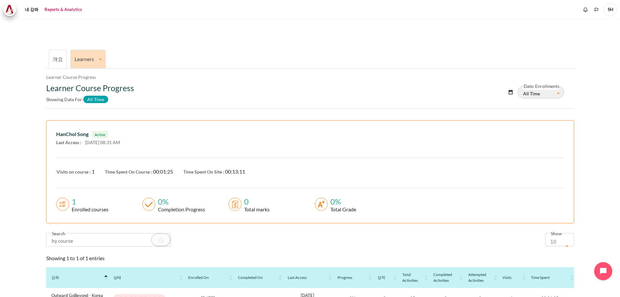
click at [102, 57] on link "Learners" at bounding box center [88, 59] width 35 height 6
click at [89, 75] on link "Learner Course Progress" at bounding box center [88, 82] width 31 height 22
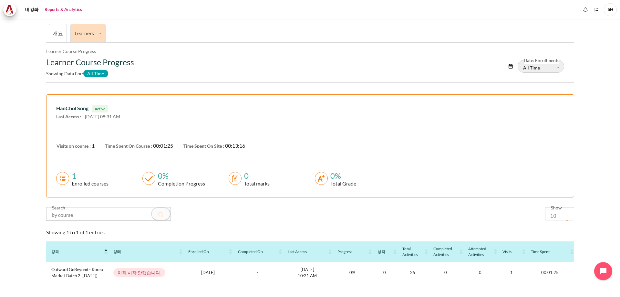
scroll to position [49, 0]
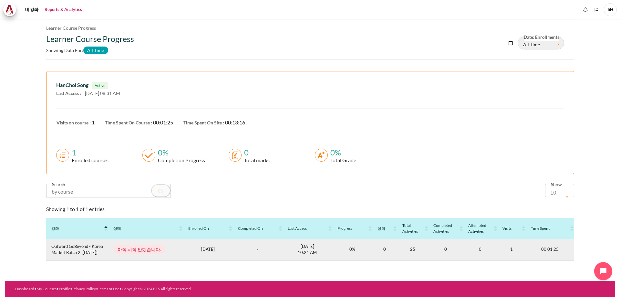
click at [134, 252] on span "아직 시작 안했습니다." at bounding box center [139, 249] width 52 height 9
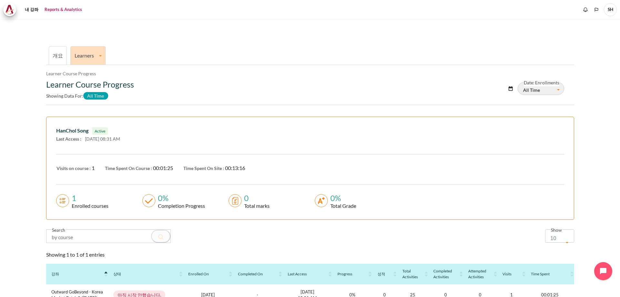
scroll to position [0, 0]
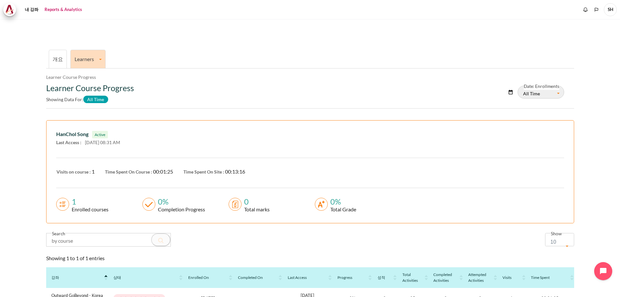
click at [99, 57] on link "Learners" at bounding box center [88, 59] width 35 height 6
click at [86, 81] on link "Learner Course Progress" at bounding box center [88, 82] width 31 height 22
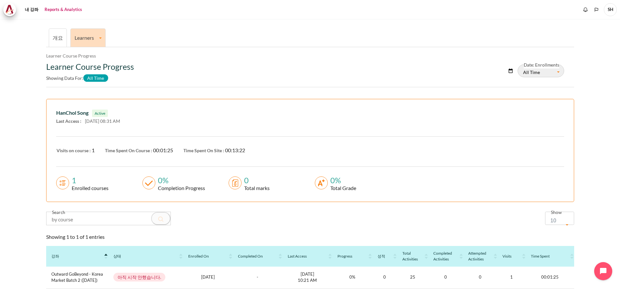
scroll to position [49, 0]
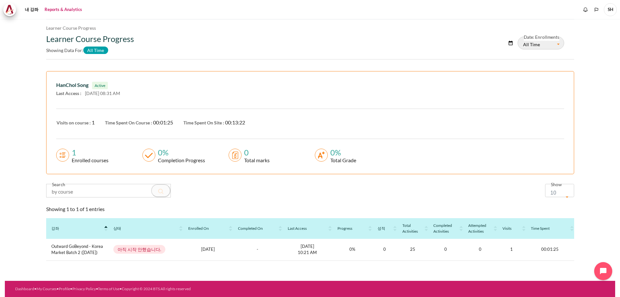
click at [324, 159] on circle "내용" at bounding box center [321, 155] width 13 height 13
click at [73, 123] on span "Visits on course :" at bounding box center [74, 122] width 34 height 5
click at [134, 122] on span "Time Spent On Course :" at bounding box center [128, 122] width 47 height 5
click at [210, 121] on span "Time Spent On Site :" at bounding box center [203, 122] width 41 height 5
click at [109, 93] on span "10 Oct 2025 08:31 AM" at bounding box center [102, 92] width 35 height 5
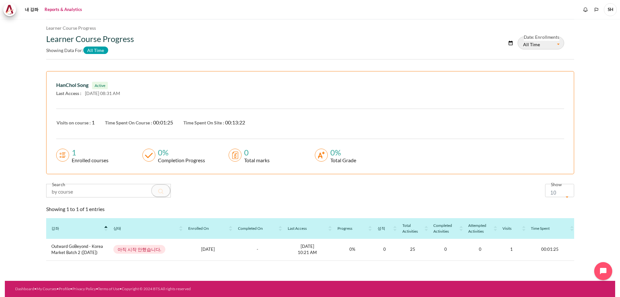
click at [100, 85] on span "Active" at bounding box center [100, 85] width 16 height 7
click at [79, 88] on div "HanChol Song Active" at bounding box center [310, 85] width 508 height 8
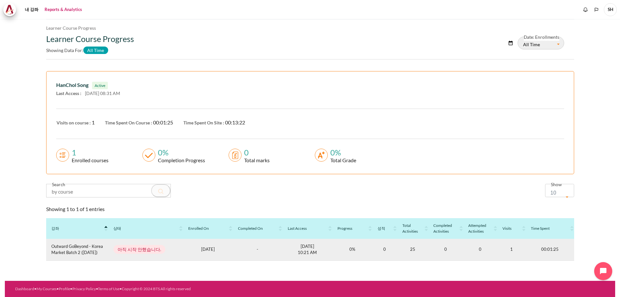
click at [67, 252] on span "Outward GoBeyond - Korea Market Batch 2 (Sep 2025)" at bounding box center [77, 249] width 52 height 13
click at [308, 249] on p "1758590497 23 Sep 2025 10:21 AM" at bounding box center [307, 249] width 39 height 13
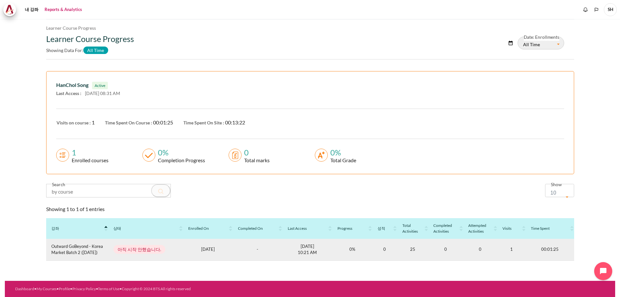
click at [308, 249] on p "1758590497 23 Sep 2025 10:21 AM" at bounding box center [307, 249] width 39 height 13
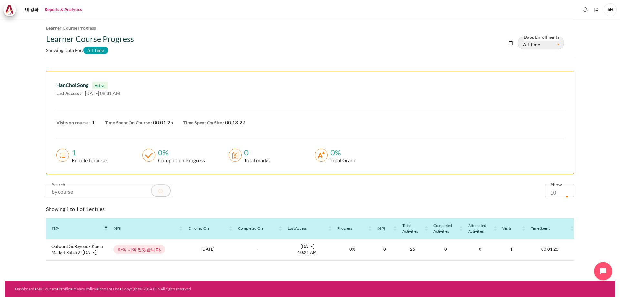
scroll to position [0, 0]
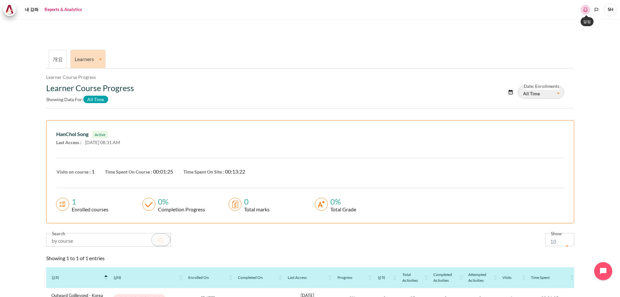
click at [585, 12] on icon "Show notification window with no new notifications" at bounding box center [585, 9] width 6 height 6
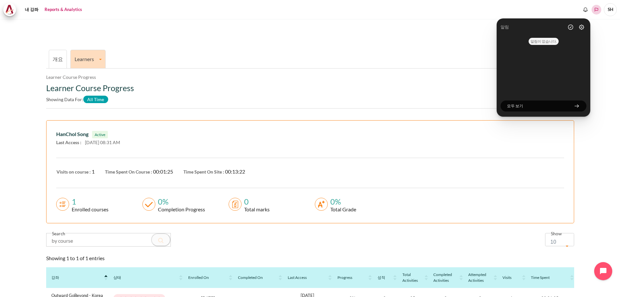
click at [594, 9] on polyline "Languages" at bounding box center [596, 9] width 5 height 5
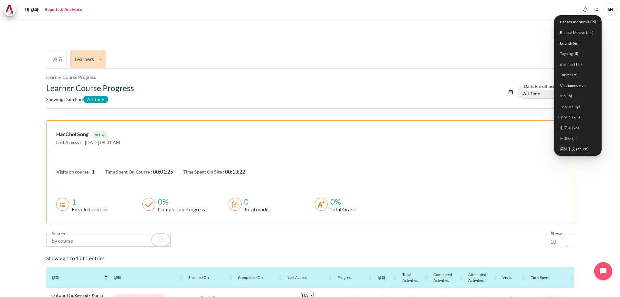
click at [609, 11] on span "SH" at bounding box center [610, 9] width 13 height 13
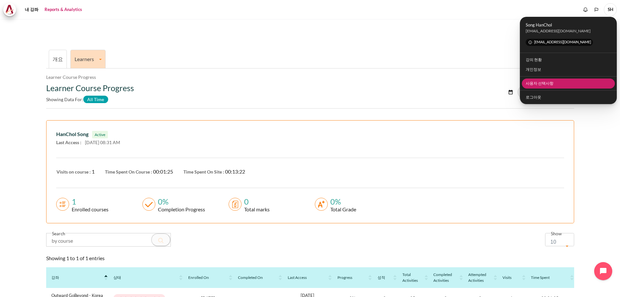
click at [539, 83] on link "사용자 선택사항" at bounding box center [568, 83] width 93 height 10
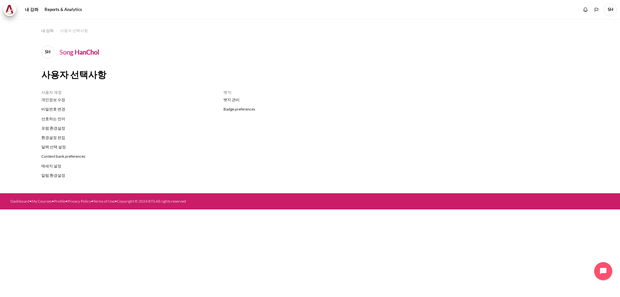
click at [54, 95] on h4 "사용자 계정" at bounding box center [127, 92] width 173 height 5
click at [49, 99] on link "개인정보 수정" at bounding box center [127, 99] width 173 height 9
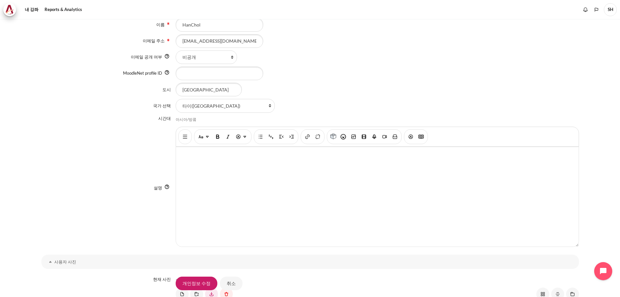
scroll to position [124, 0]
click at [263, 109] on select "국가 선택... 가나 가봉 가이아나 감비아 건지 과테말라 [GEOGRAPHIC_DATA] 그레나다 [GEOGRAPHIC_DATA] [GEOGR…" at bounding box center [225, 109] width 99 height 14
click at [141, 162] on div "설명 Rich text editor" at bounding box center [310, 191] width 538 height 122
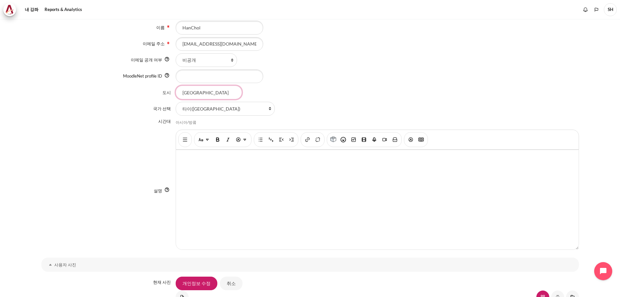
click at [201, 95] on input "[GEOGRAPHIC_DATA]" at bounding box center [209, 93] width 66 height 14
click at [201, 97] on input "[GEOGRAPHIC_DATA]" at bounding box center [209, 93] width 66 height 14
type input "B"
type input "s"
type input "[GEOGRAPHIC_DATA]"
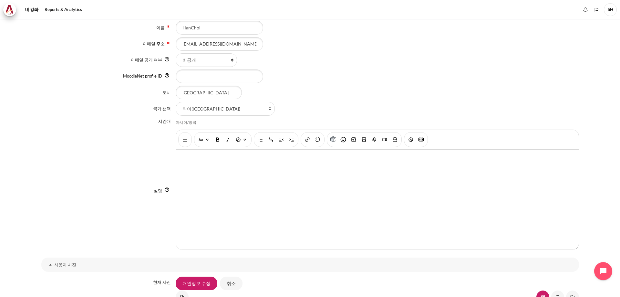
drag, startPoint x: 299, startPoint y: 76, endPoint x: 295, endPoint y: 78, distance: 4.5
click at [298, 76] on div "내용" at bounding box center [377, 76] width 403 height 14
click at [264, 108] on select "국가 선택... 가나 가봉 가이아나 감비아 건지 과테말라 [GEOGRAPHIC_DATA] 그레나다 [GEOGRAPHIC_DATA] [GEOGR…" at bounding box center [225, 109] width 99 height 14
click at [84, 211] on div "설명 Rich text editor" at bounding box center [310, 191] width 538 height 122
click at [120, 162] on div "설명 Rich text editor" at bounding box center [310, 191] width 538 height 122
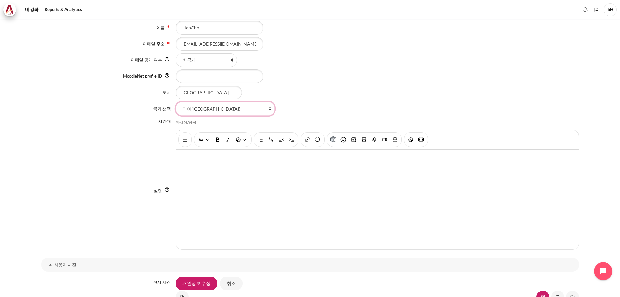
click at [264, 110] on select "국가 선택... 가나 가봉 가이아나 감비아 건지 과테말라 [GEOGRAPHIC_DATA] 그레나다 [GEOGRAPHIC_DATA] [GEOGR…" at bounding box center [225, 109] width 99 height 14
click at [231, 113] on select "국가 선택... 가나 가봉 가이아나 감비아 건지 과테말라 [GEOGRAPHIC_DATA] 그레나다 [GEOGRAPHIC_DATA] [GEOGR…" at bounding box center [225, 109] width 99 height 14
click at [232, 110] on select "국가 선택... 가나 가봉 가이아나 감비아 건지 과테말라 [GEOGRAPHIC_DATA] 그레나다 [GEOGRAPHIC_DATA] [GEOGR…" at bounding box center [225, 109] width 99 height 14
click at [176, 102] on select "국가 선택... 가나 가봉 가이아나 감비아 건지 과테말라 [GEOGRAPHIC_DATA] 그레나다 [GEOGRAPHIC_DATA] [GEOGR…" at bounding box center [225, 109] width 99 height 14
click at [263, 108] on select "국가 선택... 가나 가봉 가이아나 감비아 건지 과테말라 [GEOGRAPHIC_DATA] 그레나다 [GEOGRAPHIC_DATA] [GEOGR…" at bounding box center [225, 109] width 99 height 14
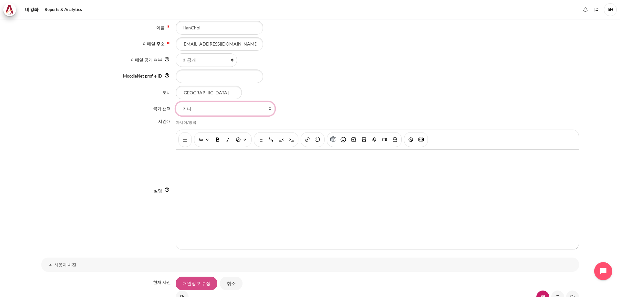
select select "KR"
click at [176, 102] on select "국가 선택... 가나 가봉 가이아나 감비아 건지 과테말라 [GEOGRAPHIC_DATA] 그레나다 [GEOGRAPHIC_DATA] [GEOGR…" at bounding box center [225, 109] width 99 height 14
click at [128, 194] on div "설명 Rich text editor" at bounding box center [310, 191] width 538 height 122
click at [185, 122] on div "아시아/방콬" at bounding box center [186, 122] width 21 height 5
click at [191, 121] on div "아시아/방콬" at bounding box center [186, 122] width 21 height 5
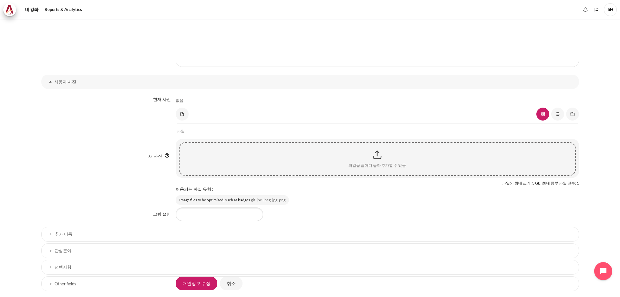
scroll to position [359, 0]
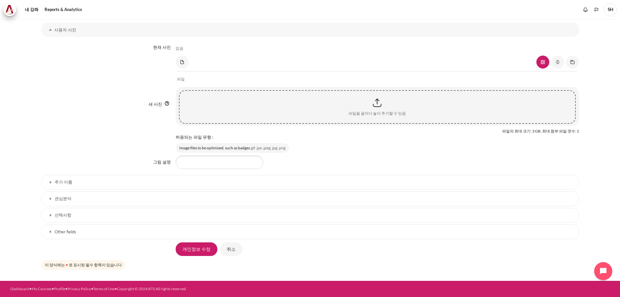
click at [107, 213] on h3 "선택사항" at bounding box center [310, 214] width 511 height 5
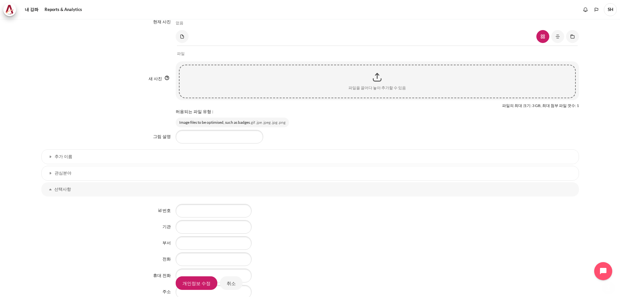
scroll to position [455, 0]
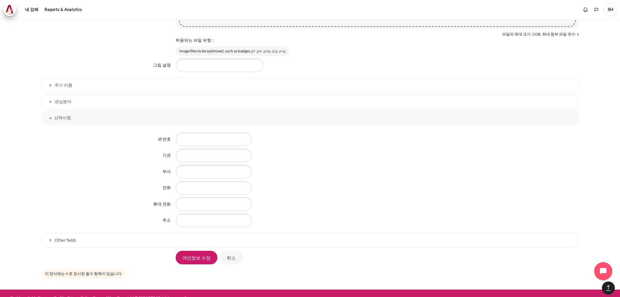
click at [98, 242] on h3 "Other fields" at bounding box center [310, 239] width 511 height 5
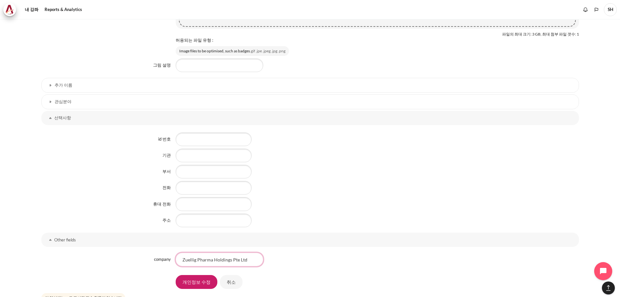
click at [232, 260] on input "Zuellig Pharma Holdings Pte Ltd" at bounding box center [220, 260] width 88 height 14
